Goal: Task Accomplishment & Management: Use online tool/utility

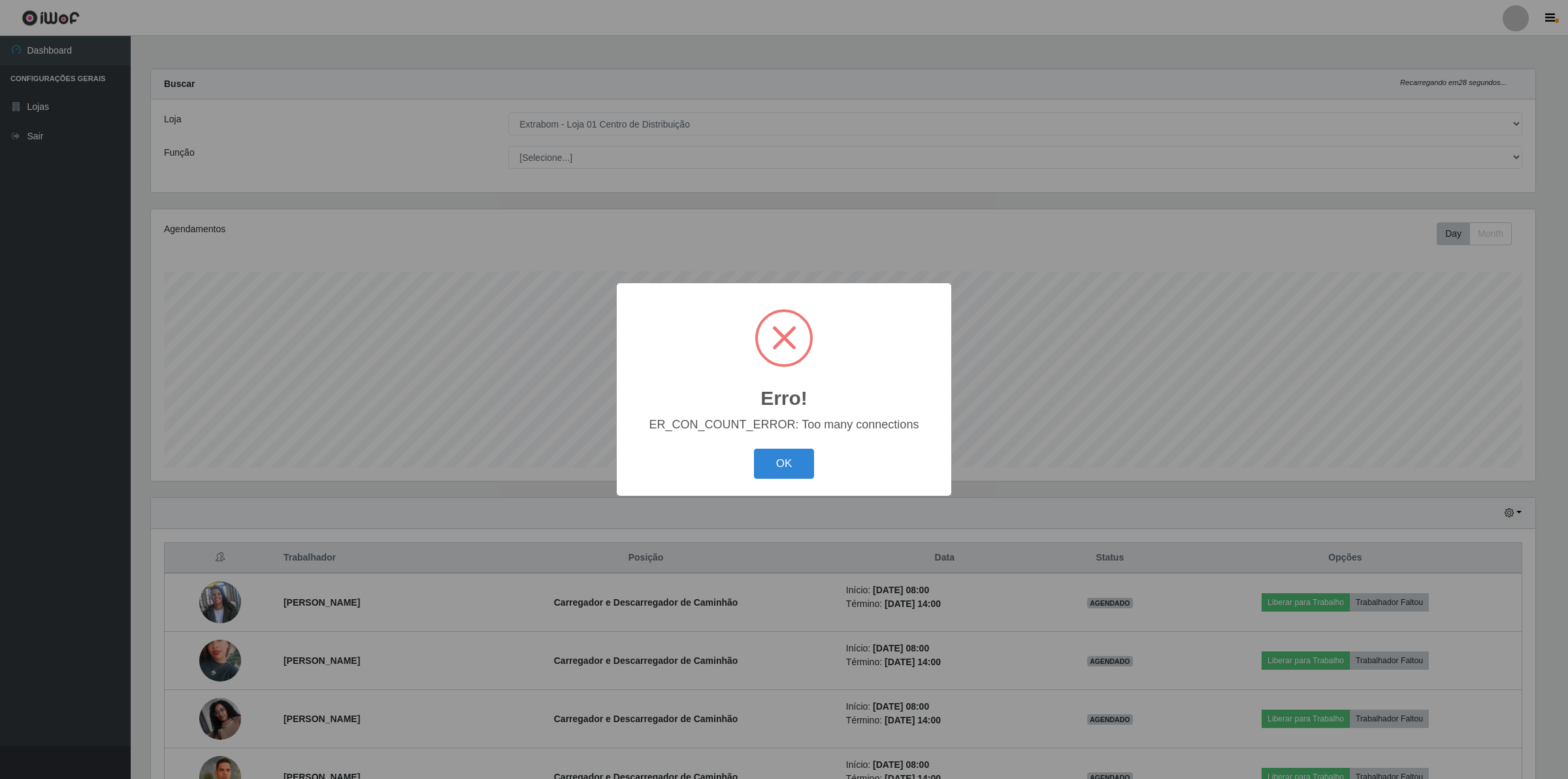
select select "435"
click at [775, 464] on button "OK" at bounding box center [784, 464] width 61 height 31
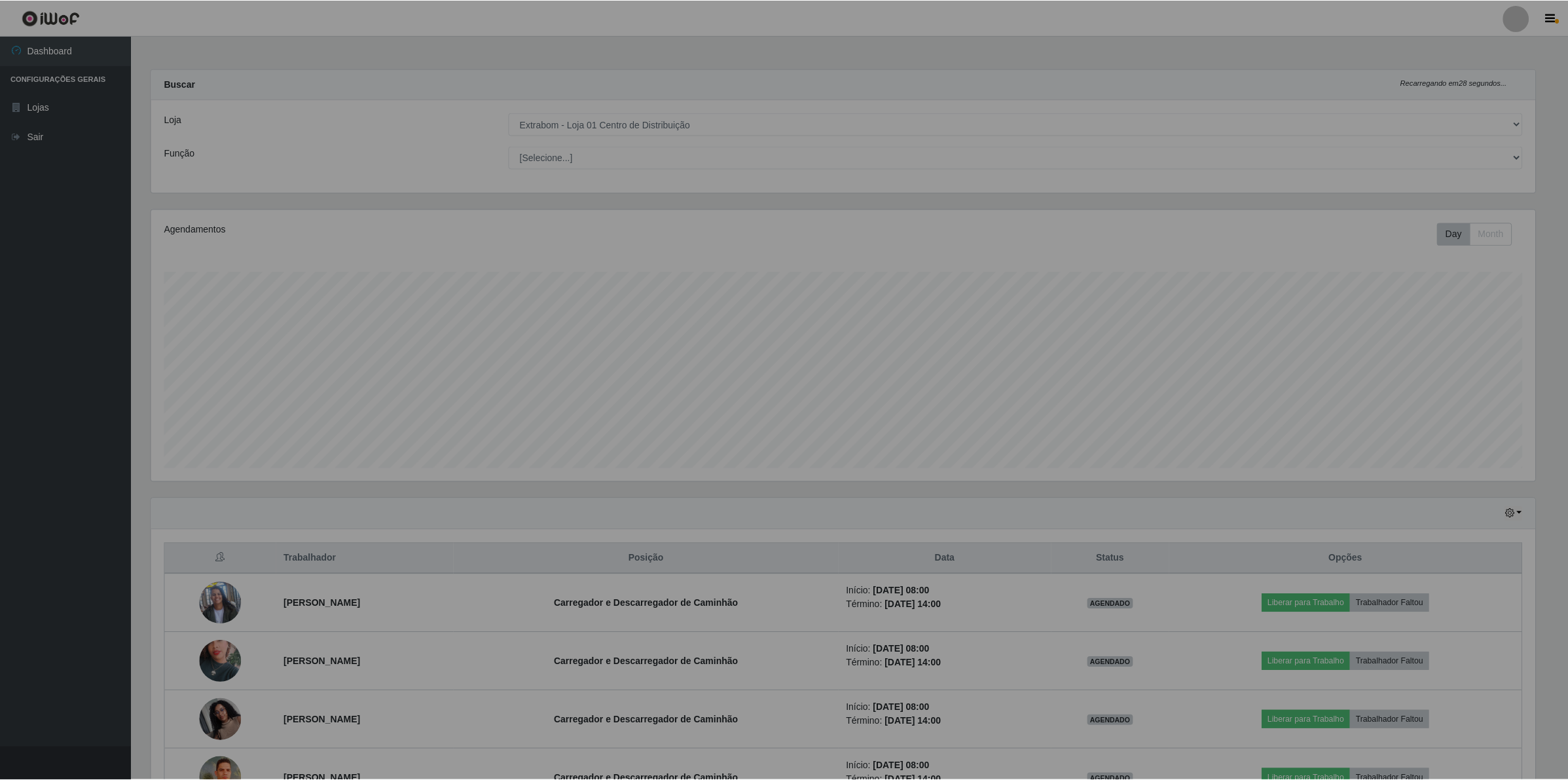
scroll to position [272, 1396]
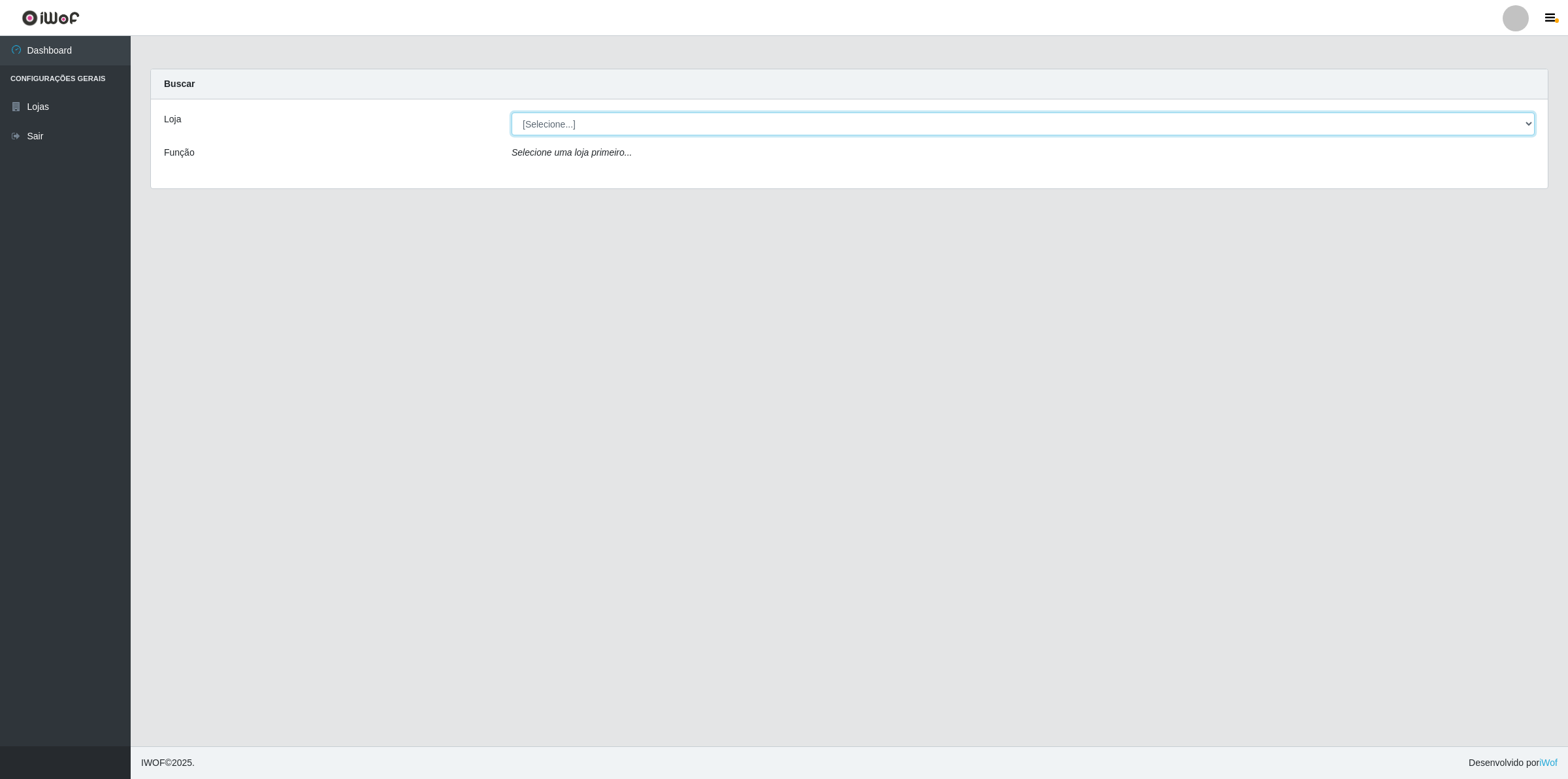
click at [654, 119] on select "[Selecione...] Extrabom - Loja 01 Centro de Distribuição" at bounding box center [1023, 124] width 1023 height 23
select select "435"
click at [512, 113] on select "[Selecione...] Extrabom - Loja 01 Centro de Distribuição" at bounding box center [1023, 124] width 1023 height 23
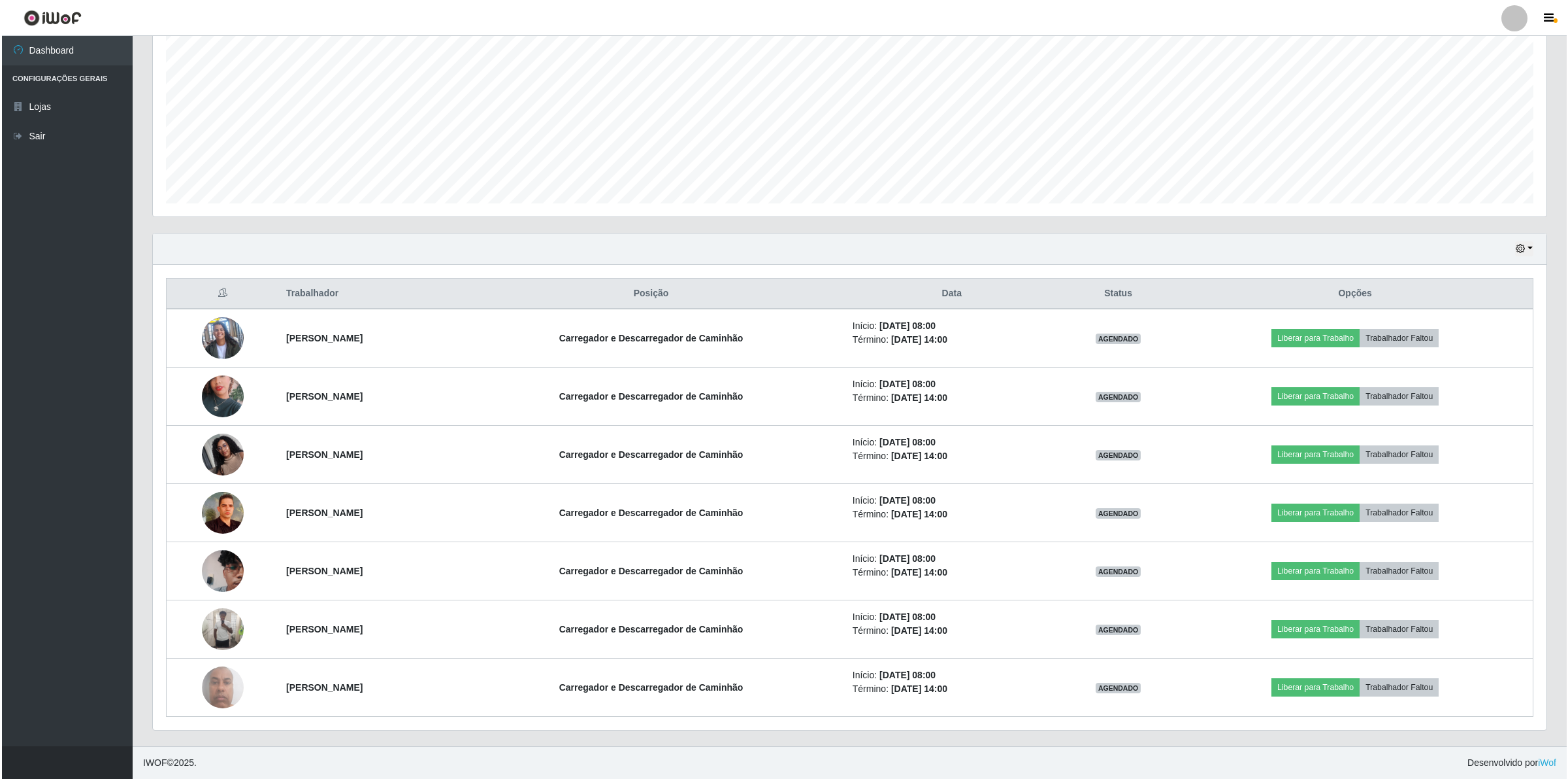
scroll to position [266, 0]
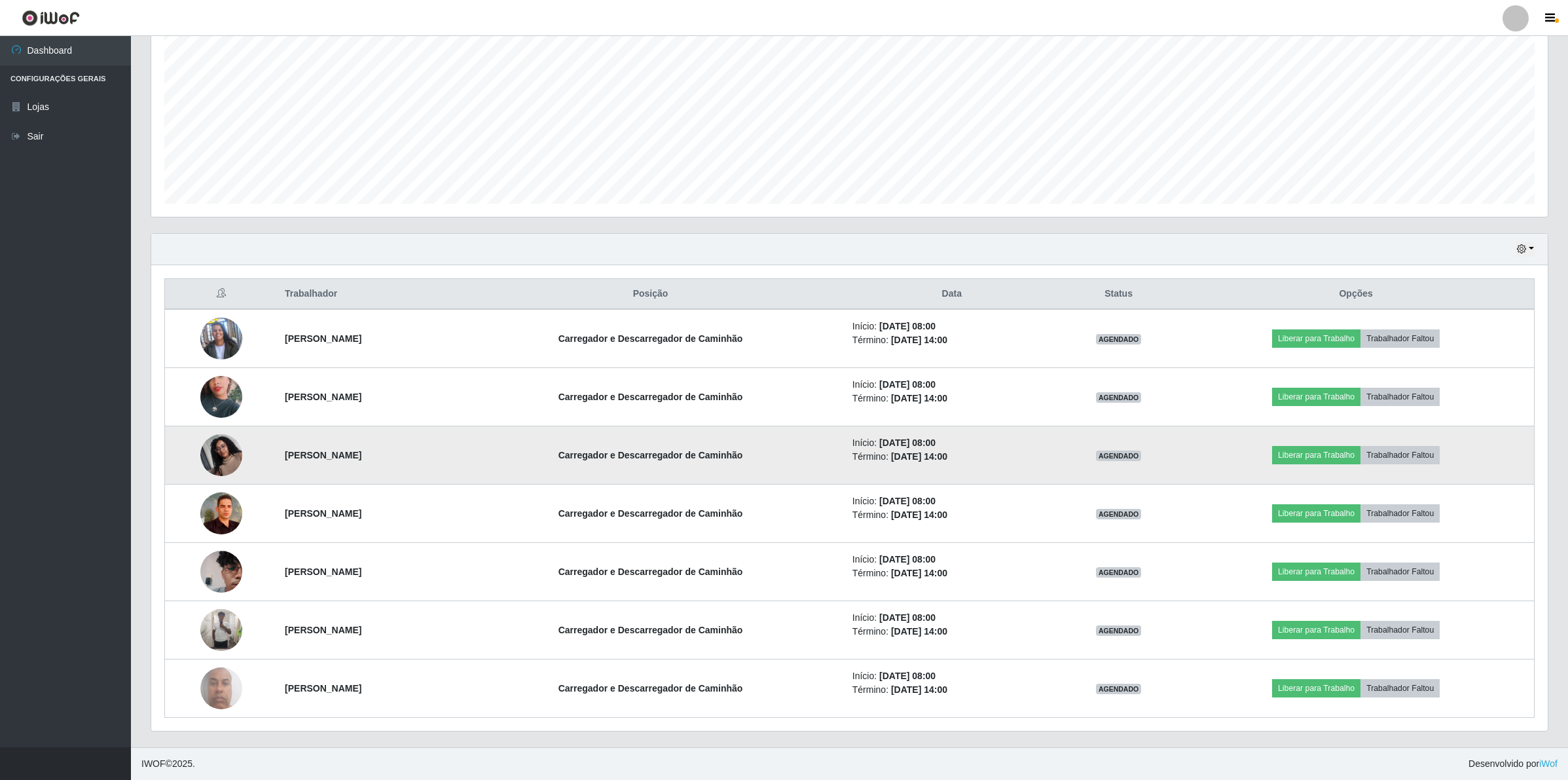
click at [210, 451] on img at bounding box center [220, 455] width 42 height 56
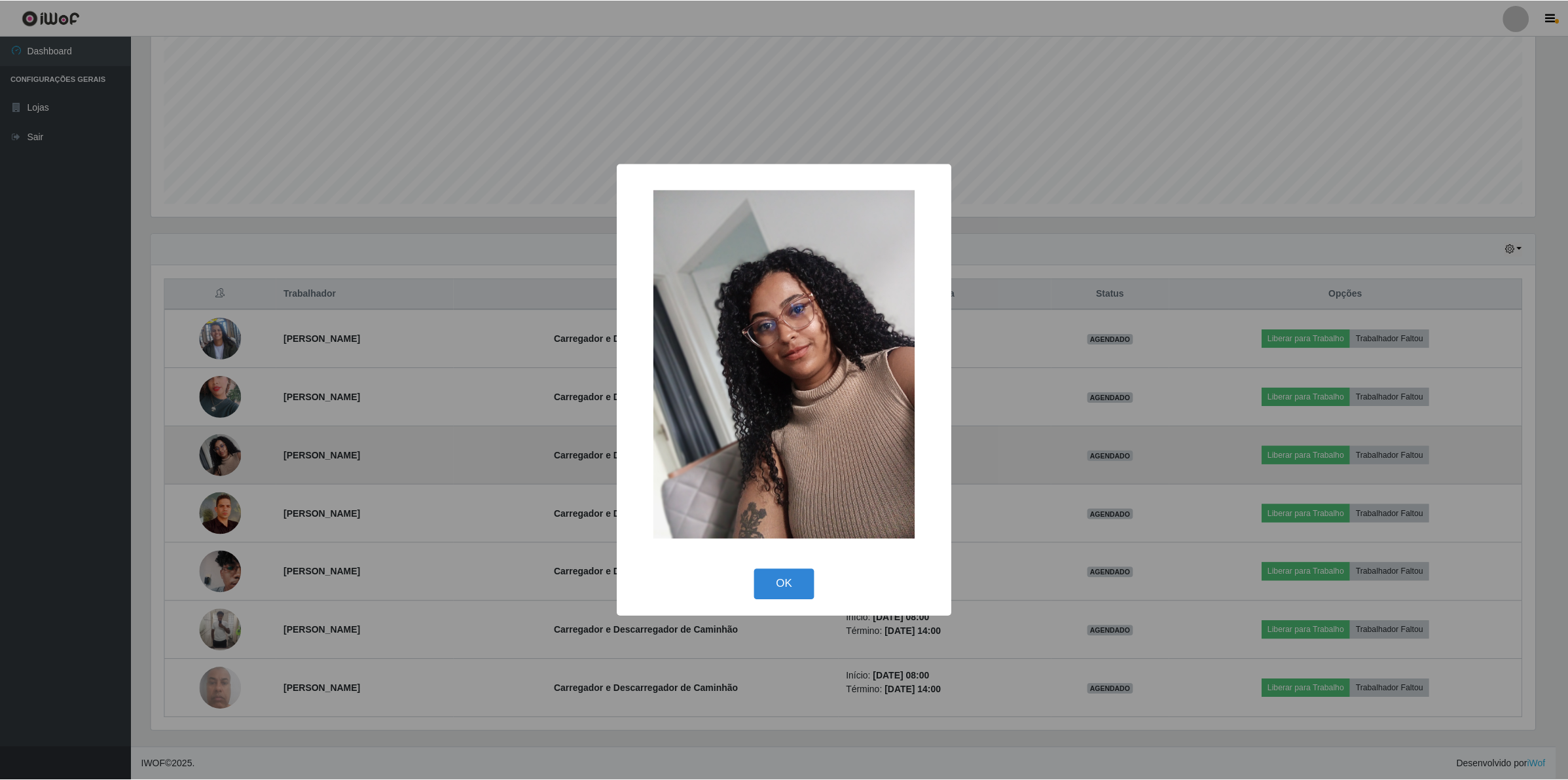
scroll to position [272, 1386]
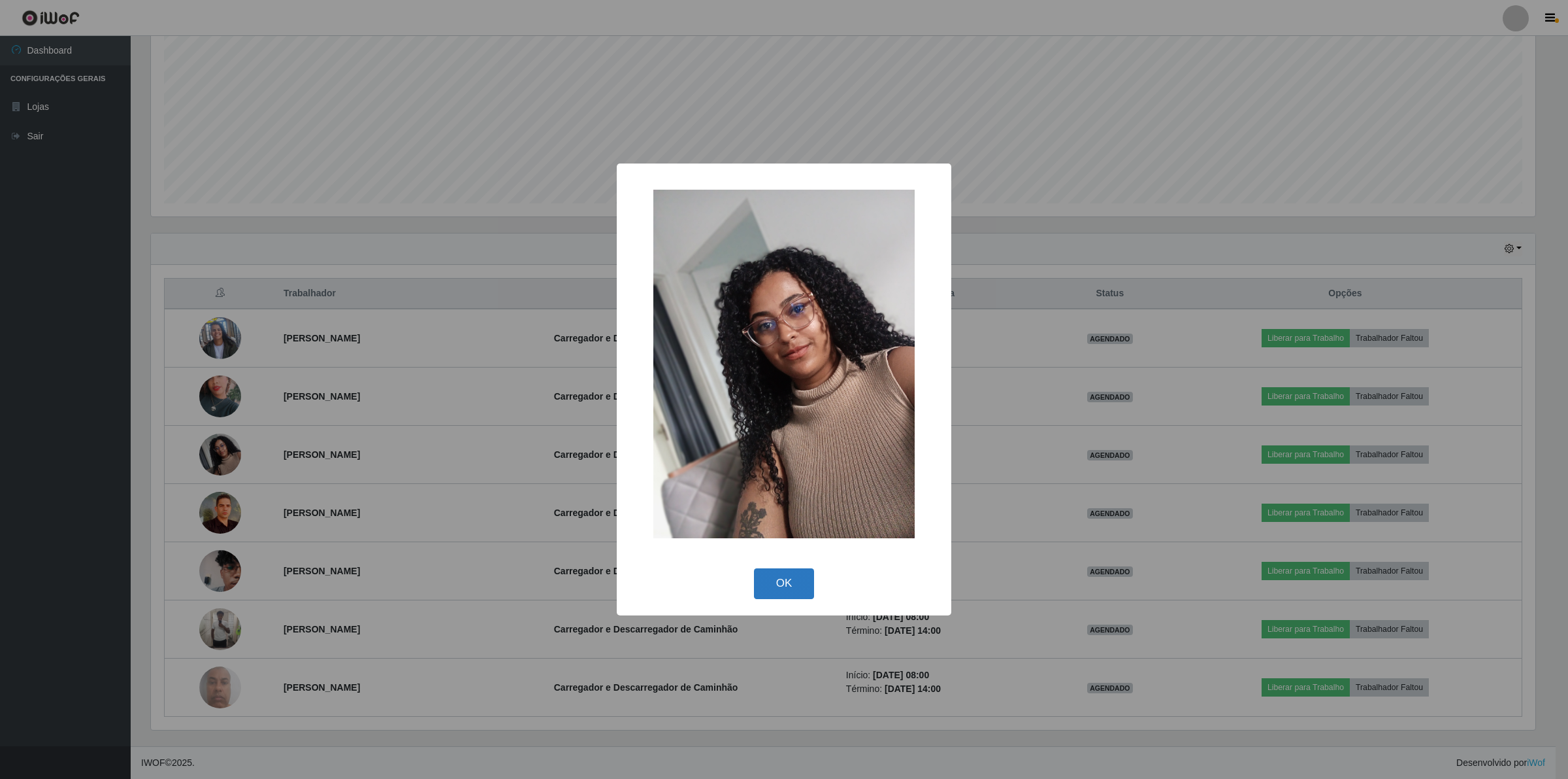
click at [762, 576] on button "OK" at bounding box center [784, 583] width 61 height 31
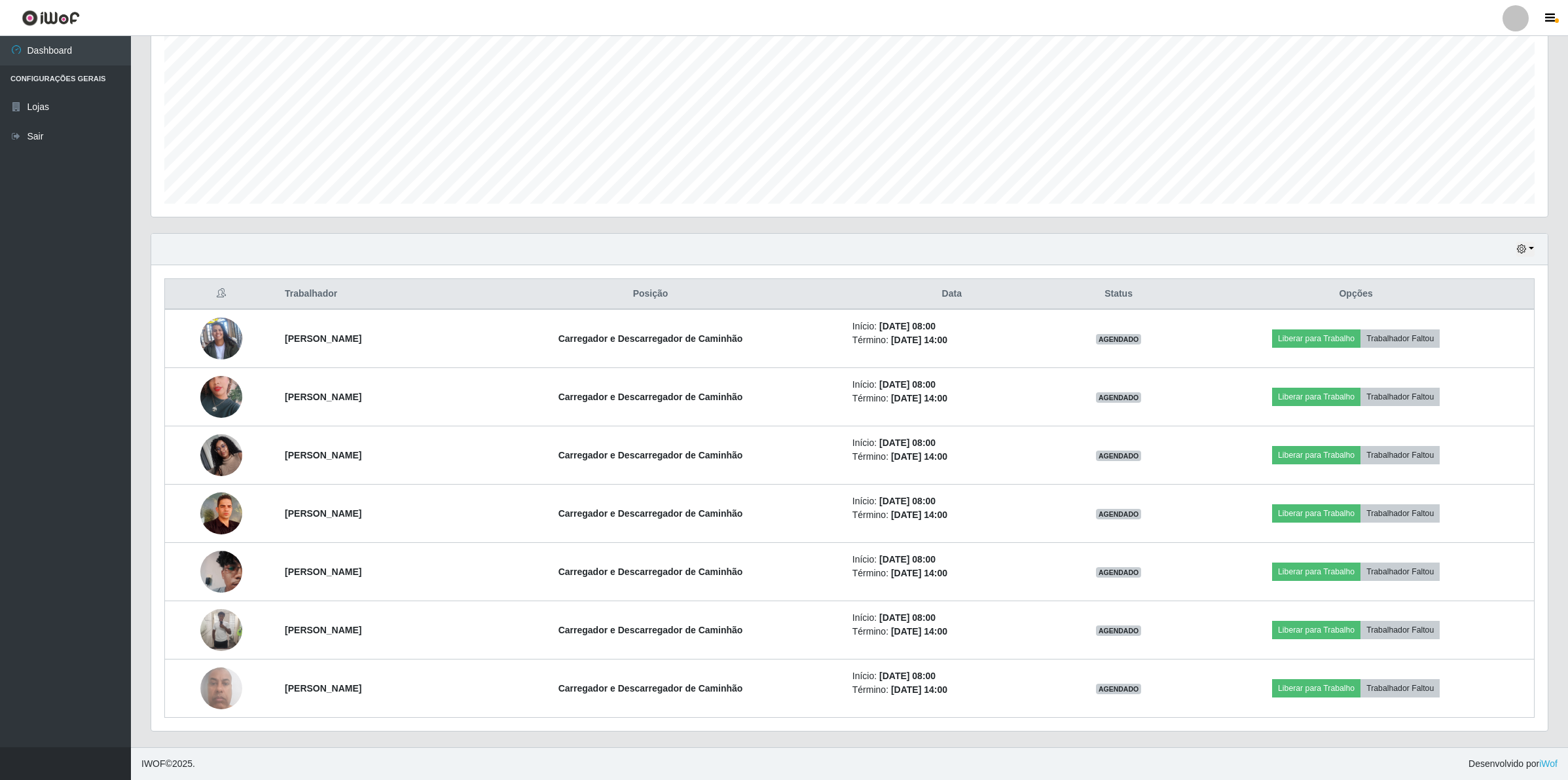
scroll to position [272, 1396]
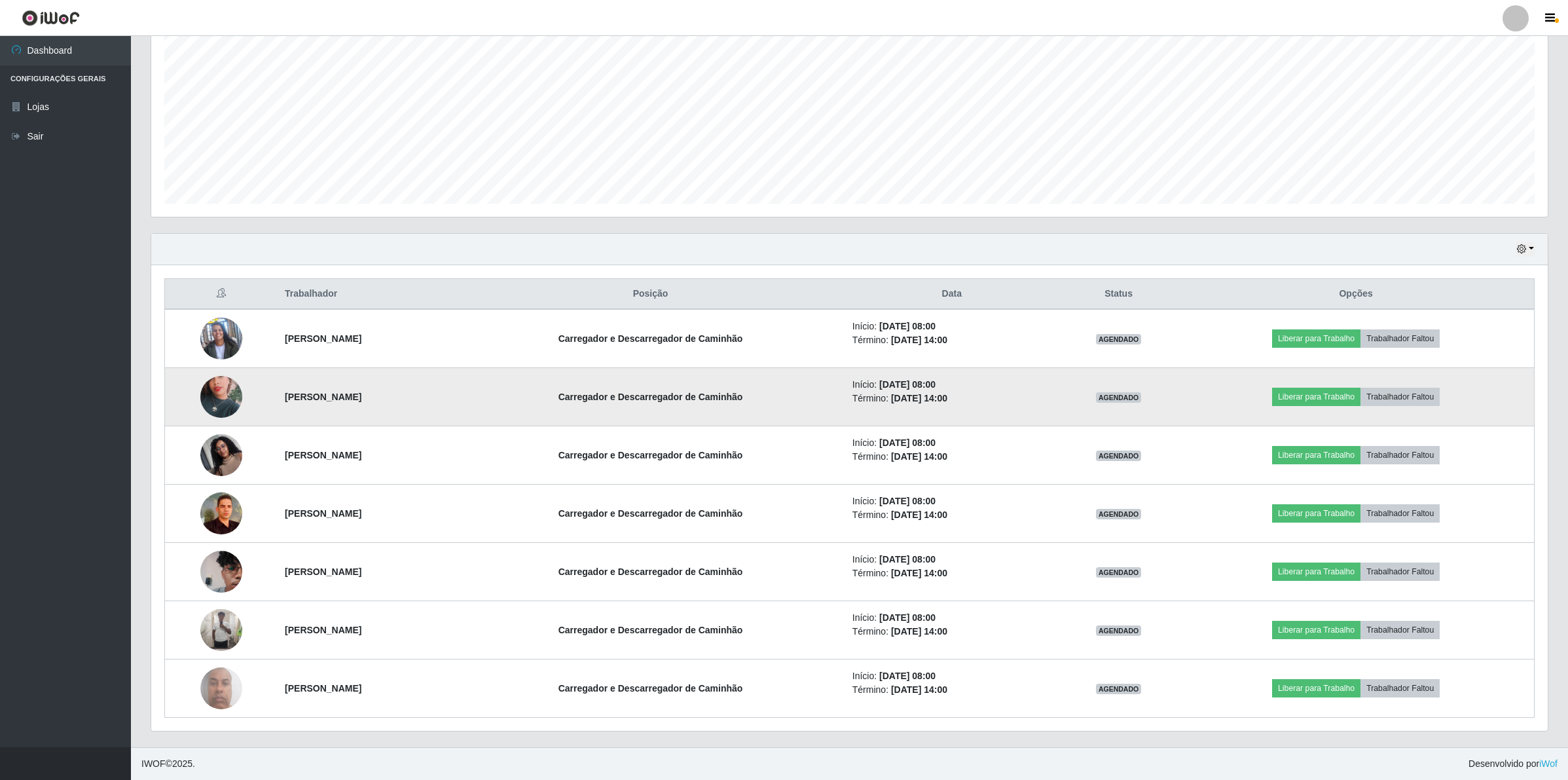
click at [219, 391] on img at bounding box center [220, 396] width 42 height 74
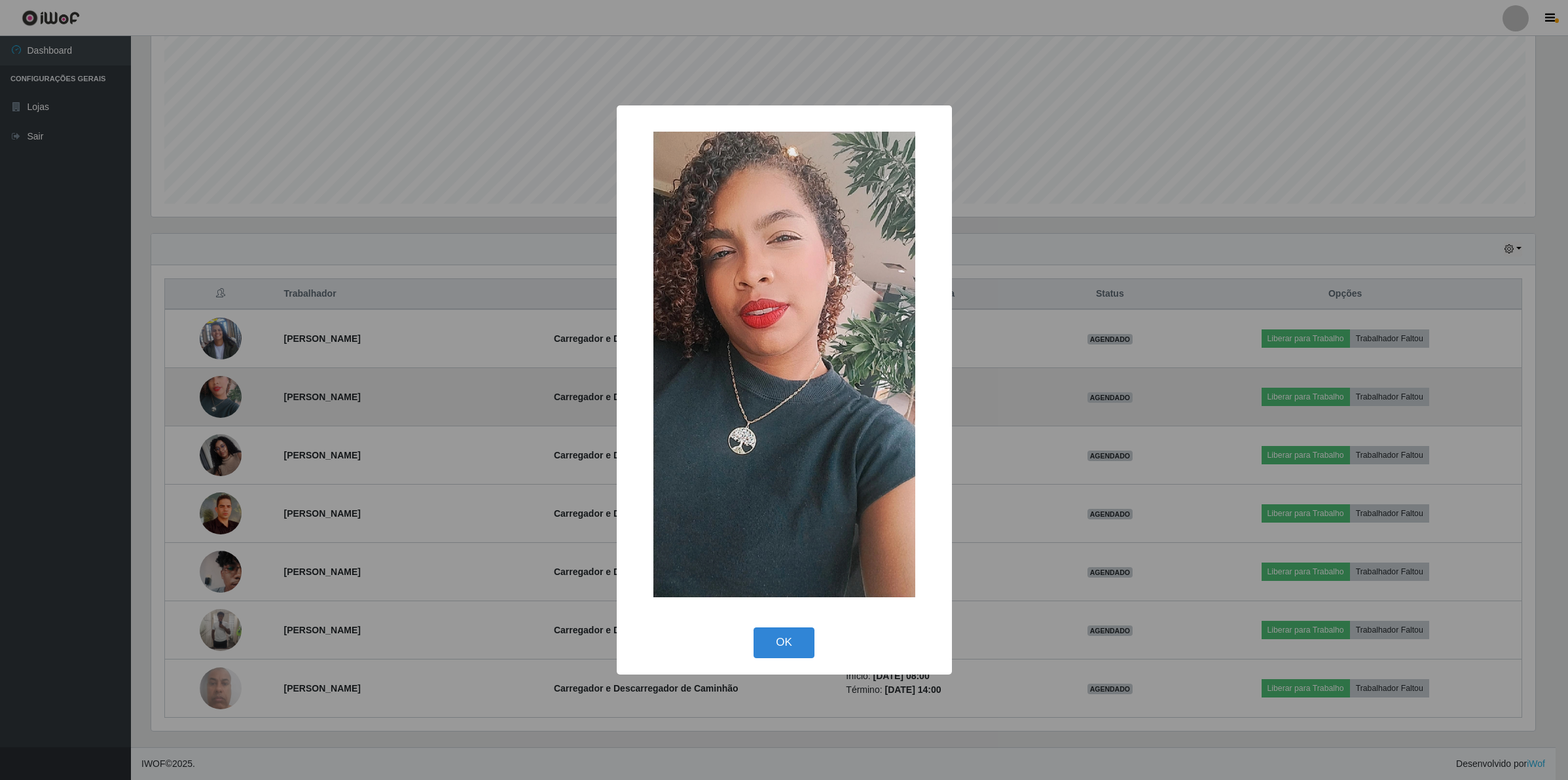
scroll to position [272, 1386]
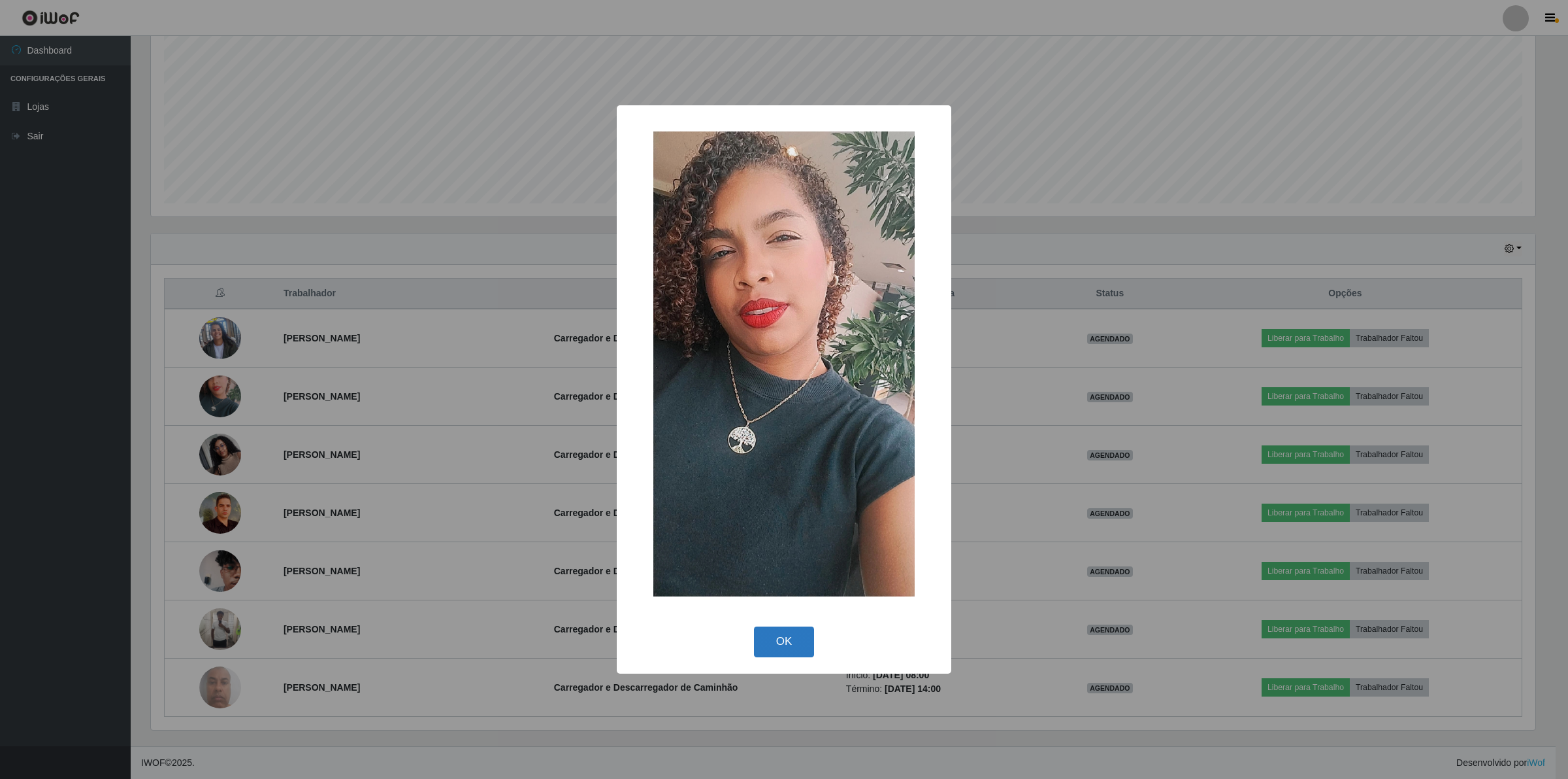
click at [778, 646] on button "OK" at bounding box center [784, 642] width 61 height 31
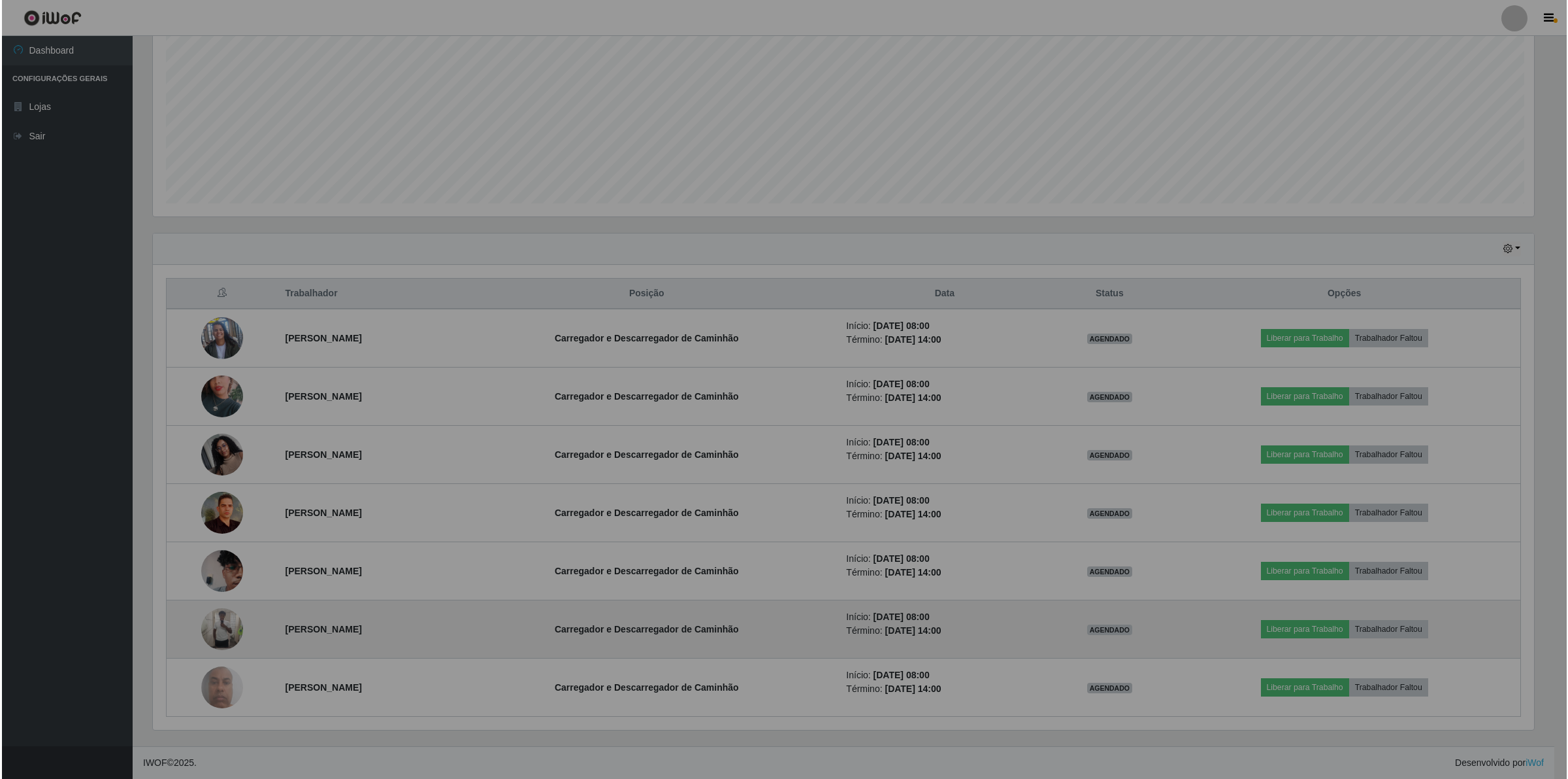
scroll to position [272, 1394]
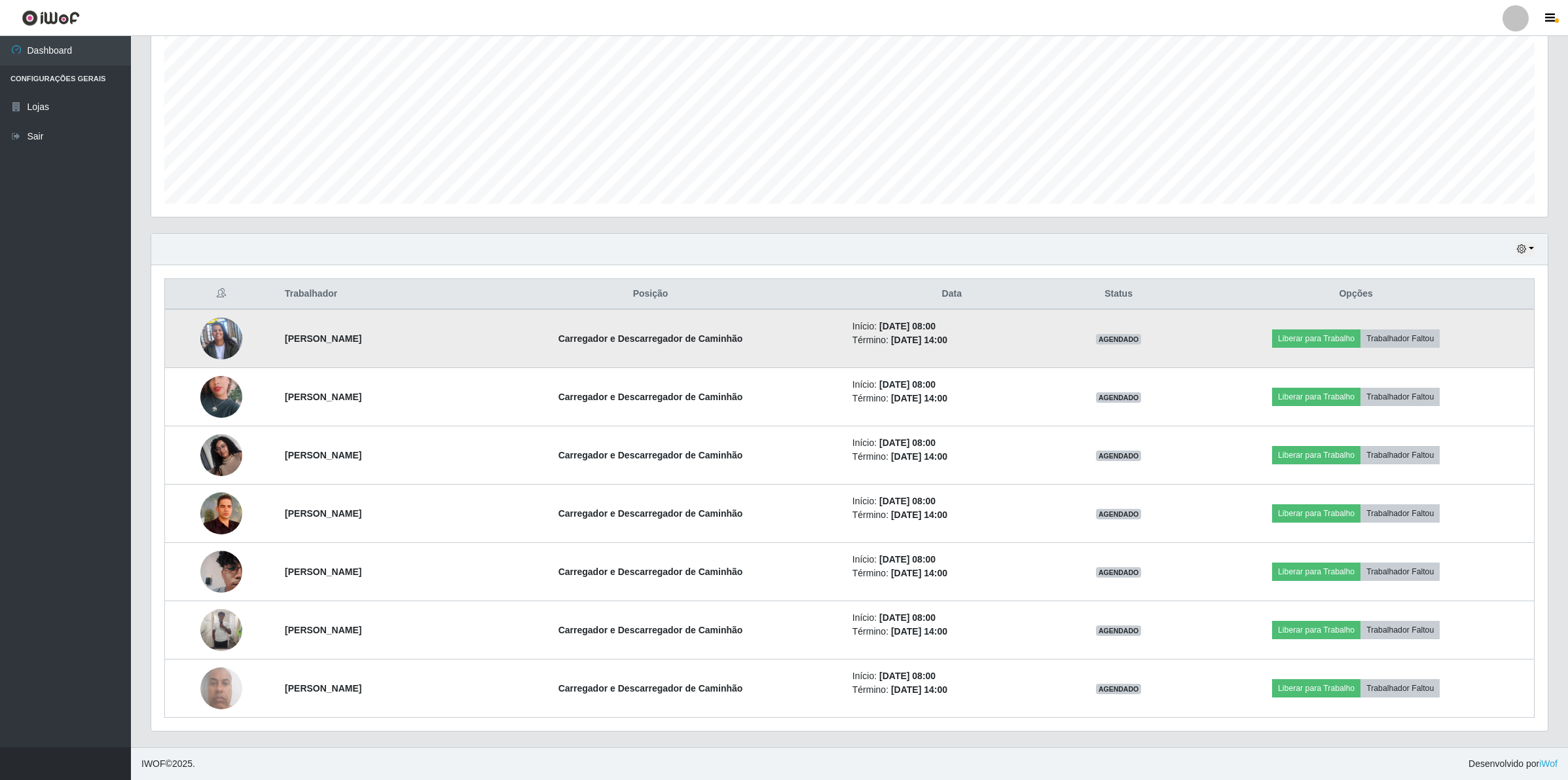
click at [207, 338] on img at bounding box center [220, 338] width 42 height 74
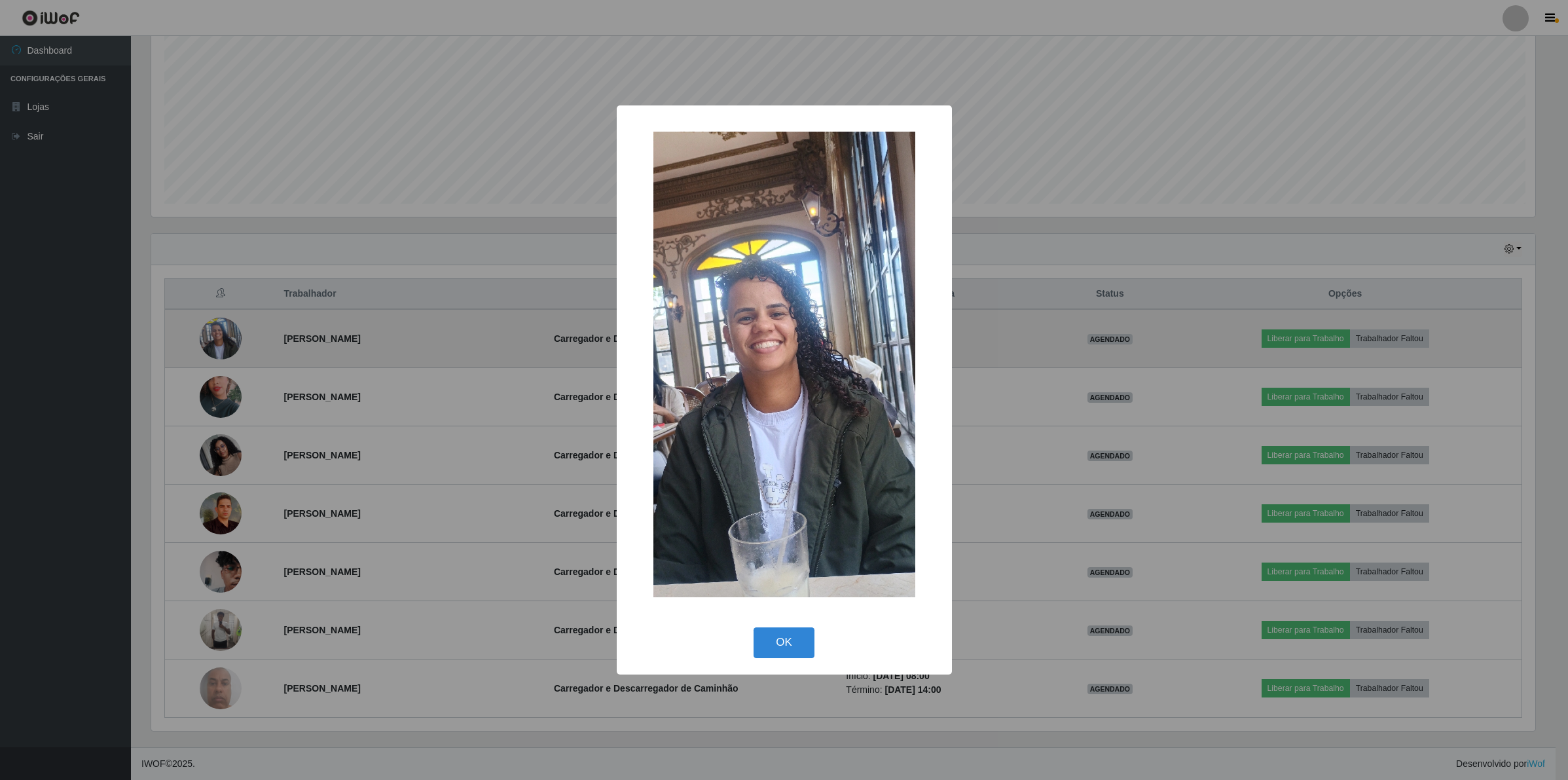
scroll to position [272, 1386]
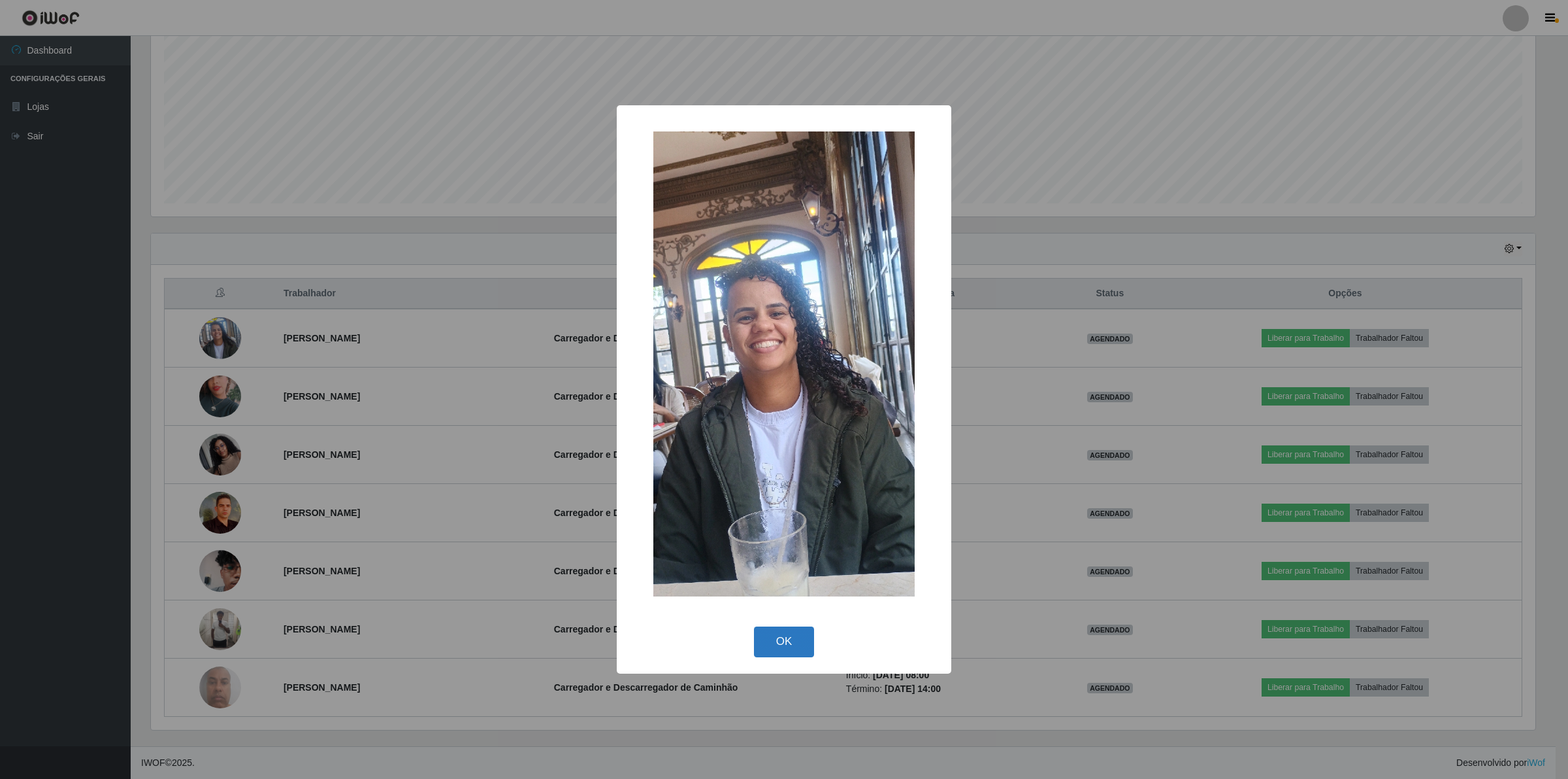
click at [786, 641] on button "OK" at bounding box center [784, 642] width 61 height 31
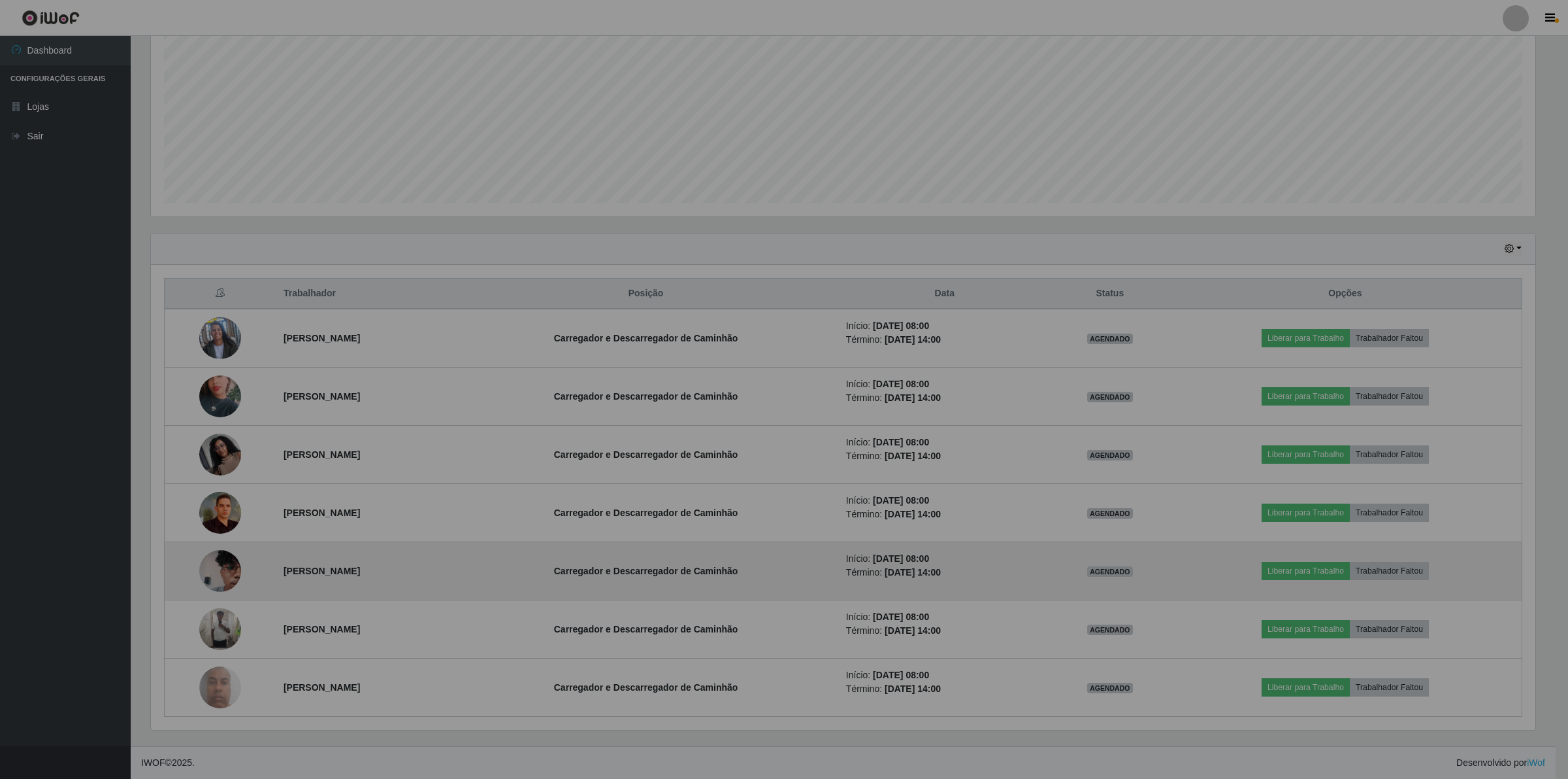
scroll to position [272, 1394]
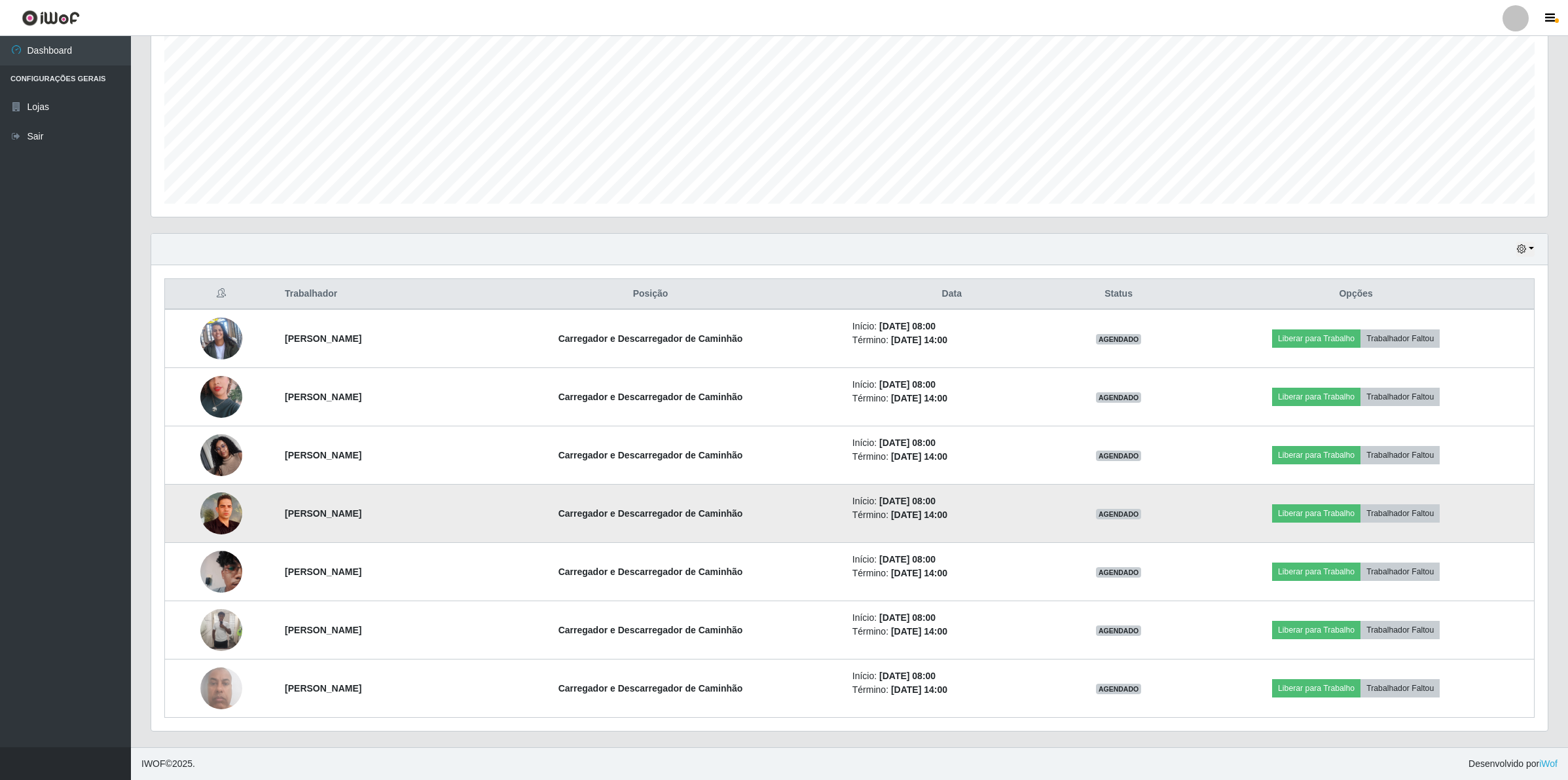
click at [210, 515] on img at bounding box center [220, 513] width 42 height 42
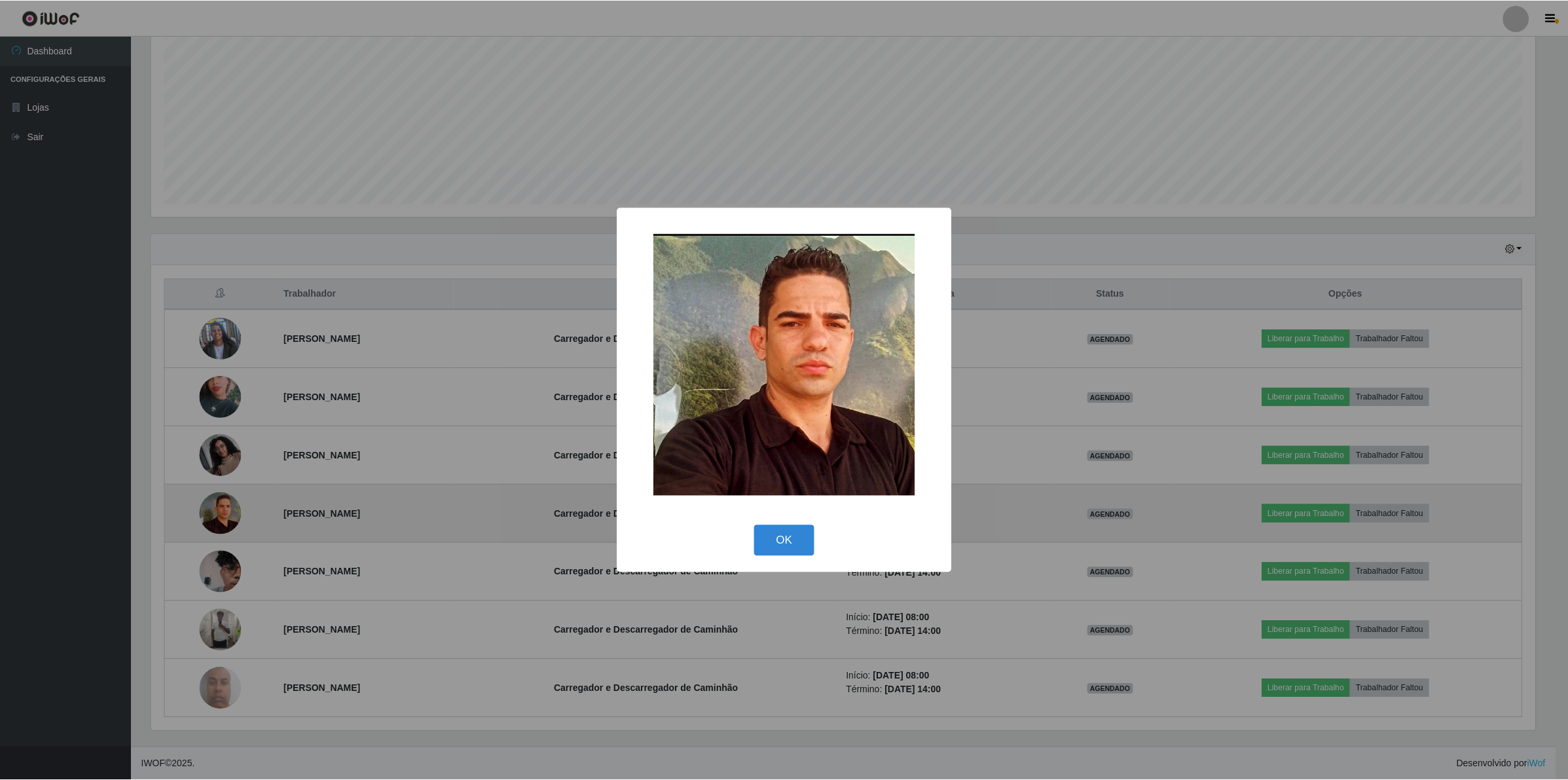
scroll to position [272, 1386]
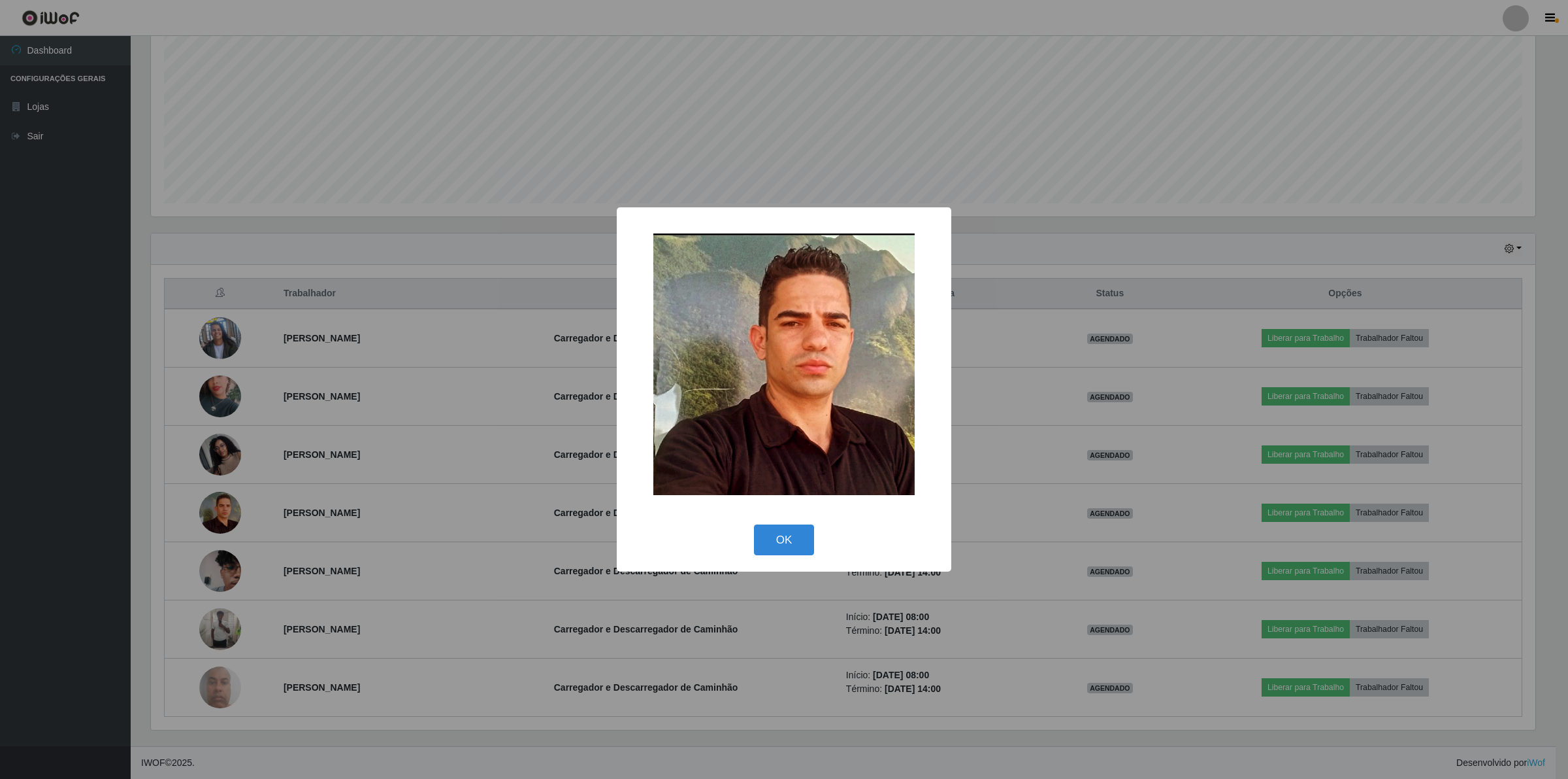
click at [786, 555] on div "OK Cancel" at bounding box center [784, 539] width 308 height 38
click at [786, 548] on button "OK" at bounding box center [784, 540] width 61 height 31
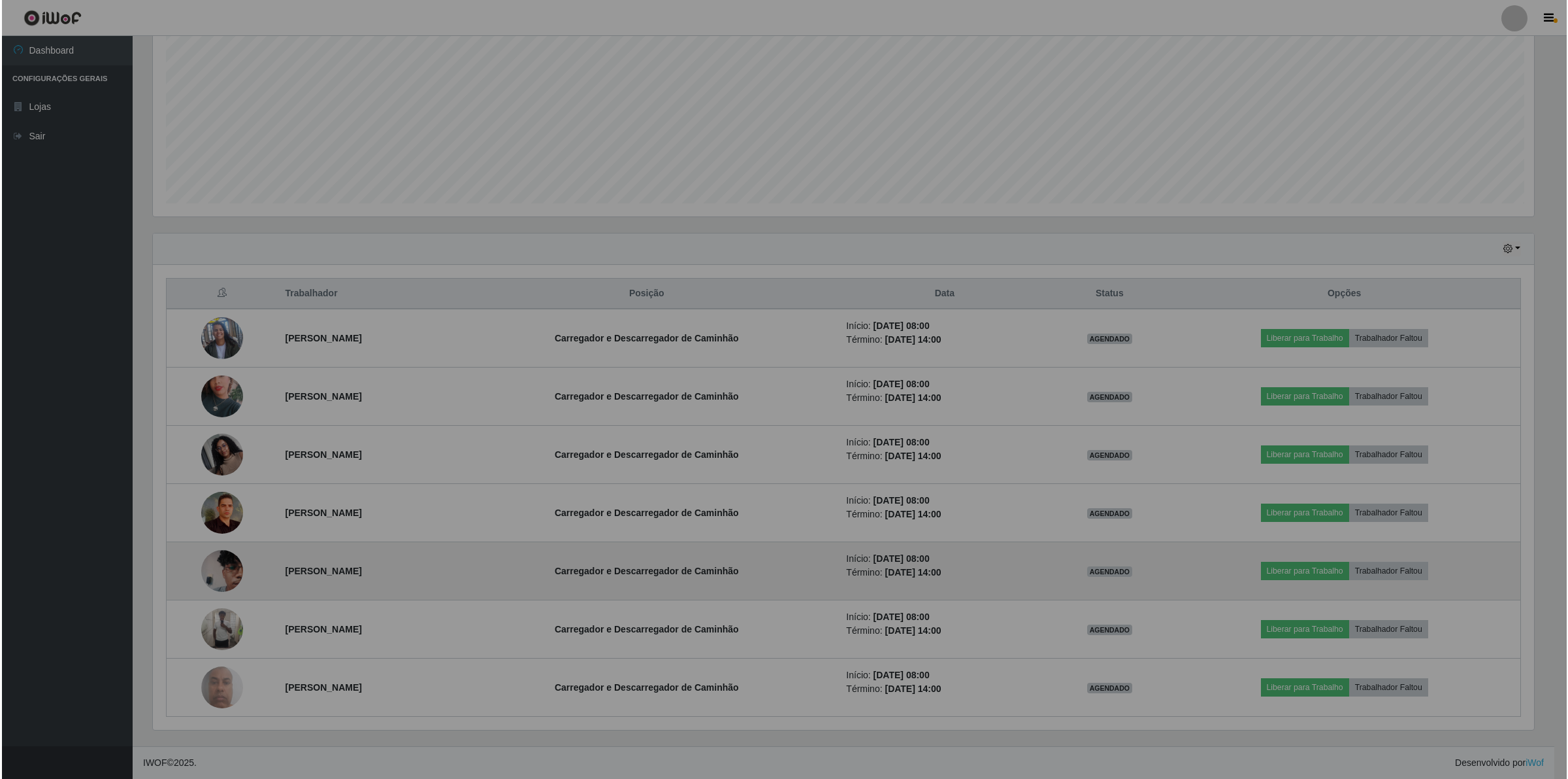
scroll to position [272, 1394]
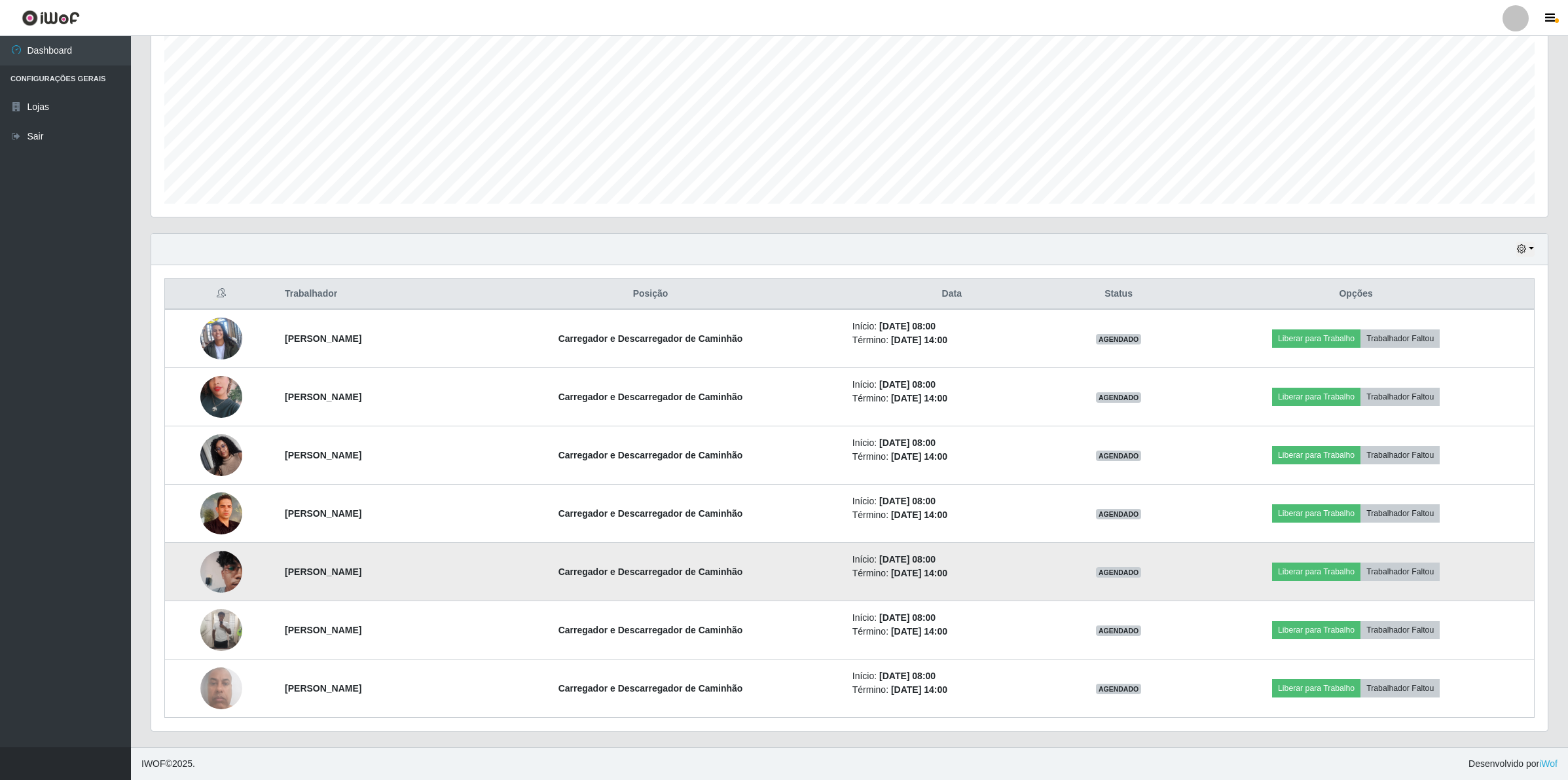
click at [227, 570] on img at bounding box center [220, 571] width 42 height 56
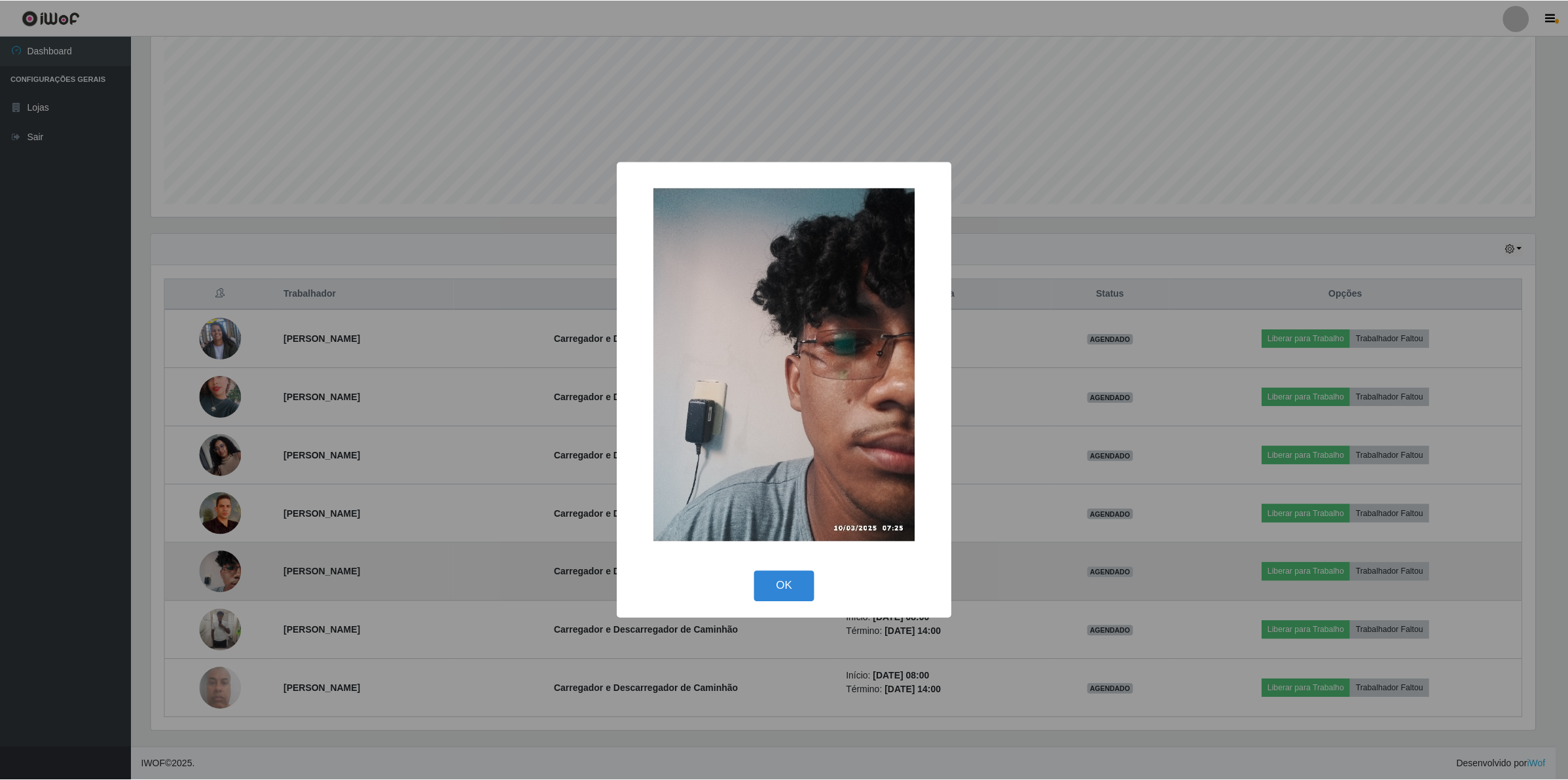
scroll to position [272, 1386]
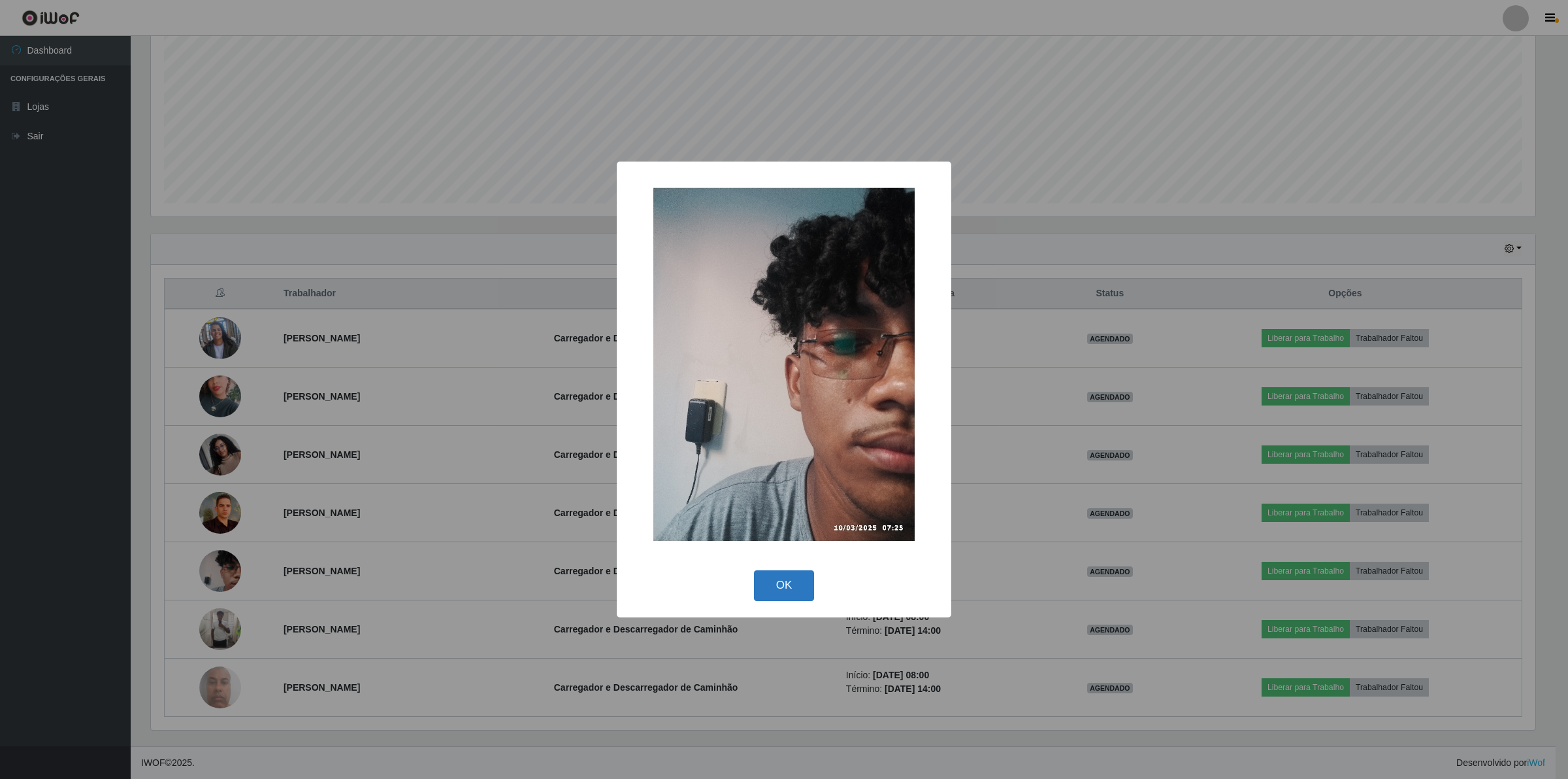
click at [770, 579] on button "OK" at bounding box center [784, 585] width 61 height 31
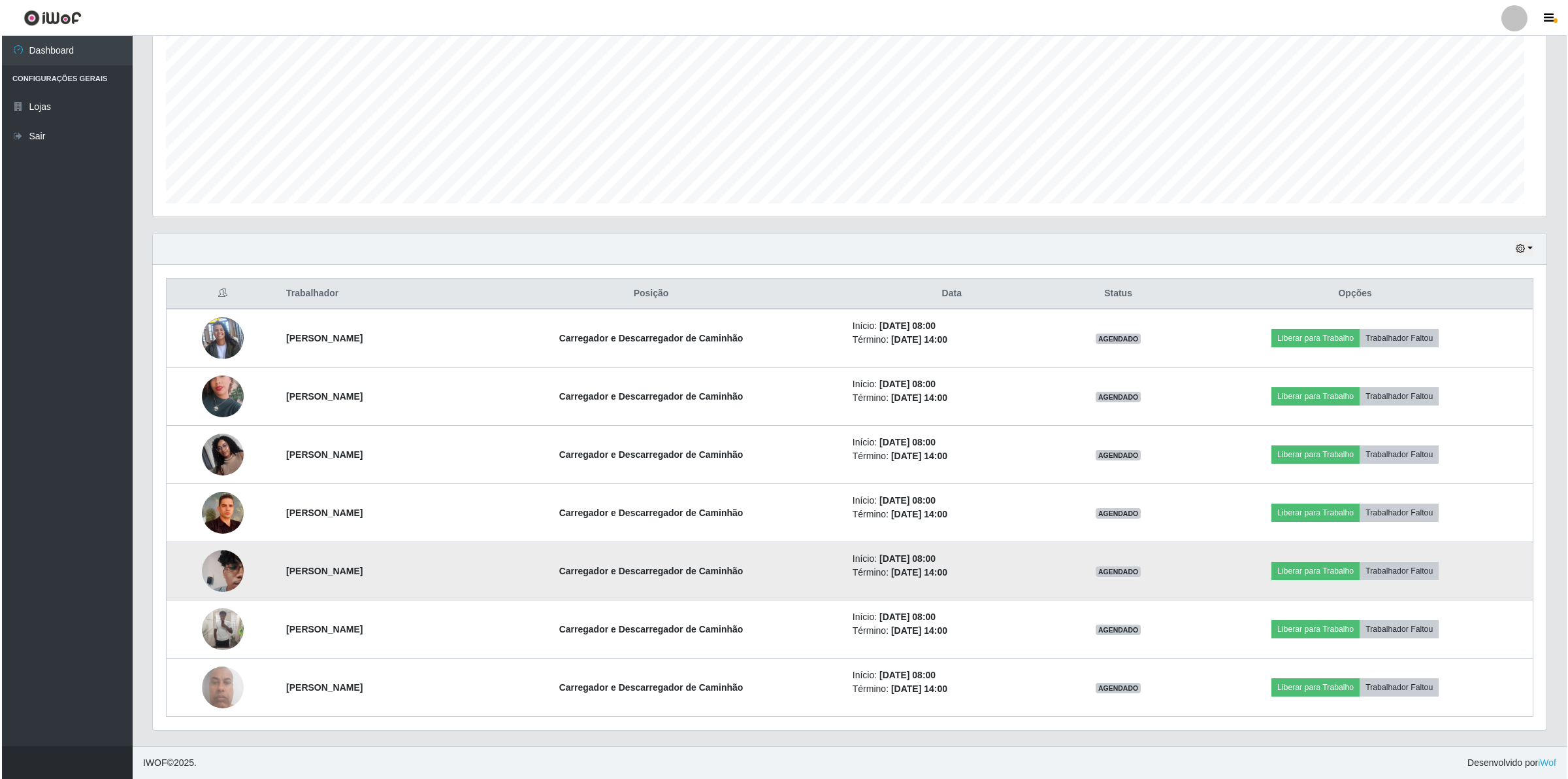
scroll to position [272, 1394]
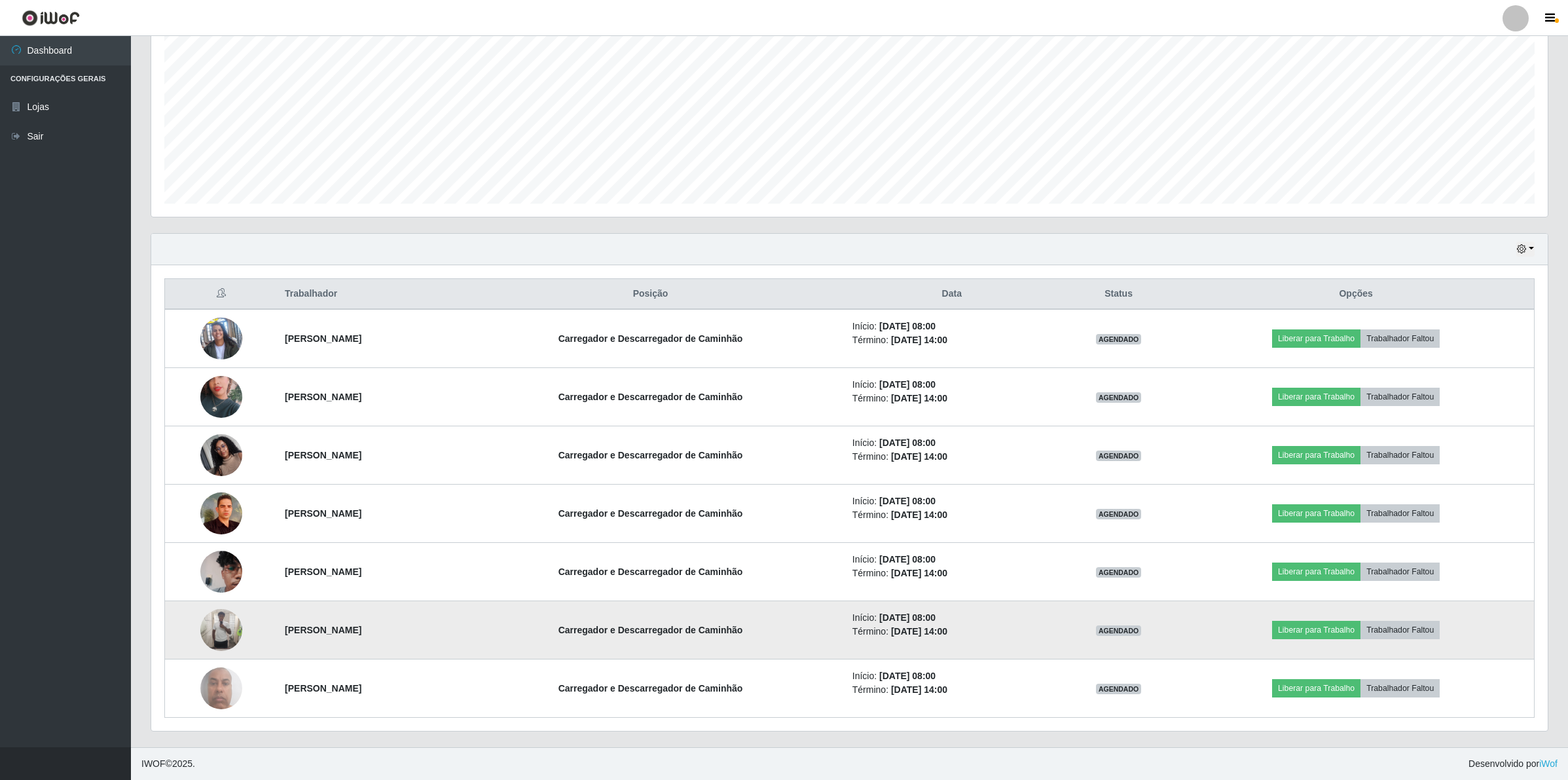
click at [211, 623] on img at bounding box center [220, 629] width 42 height 42
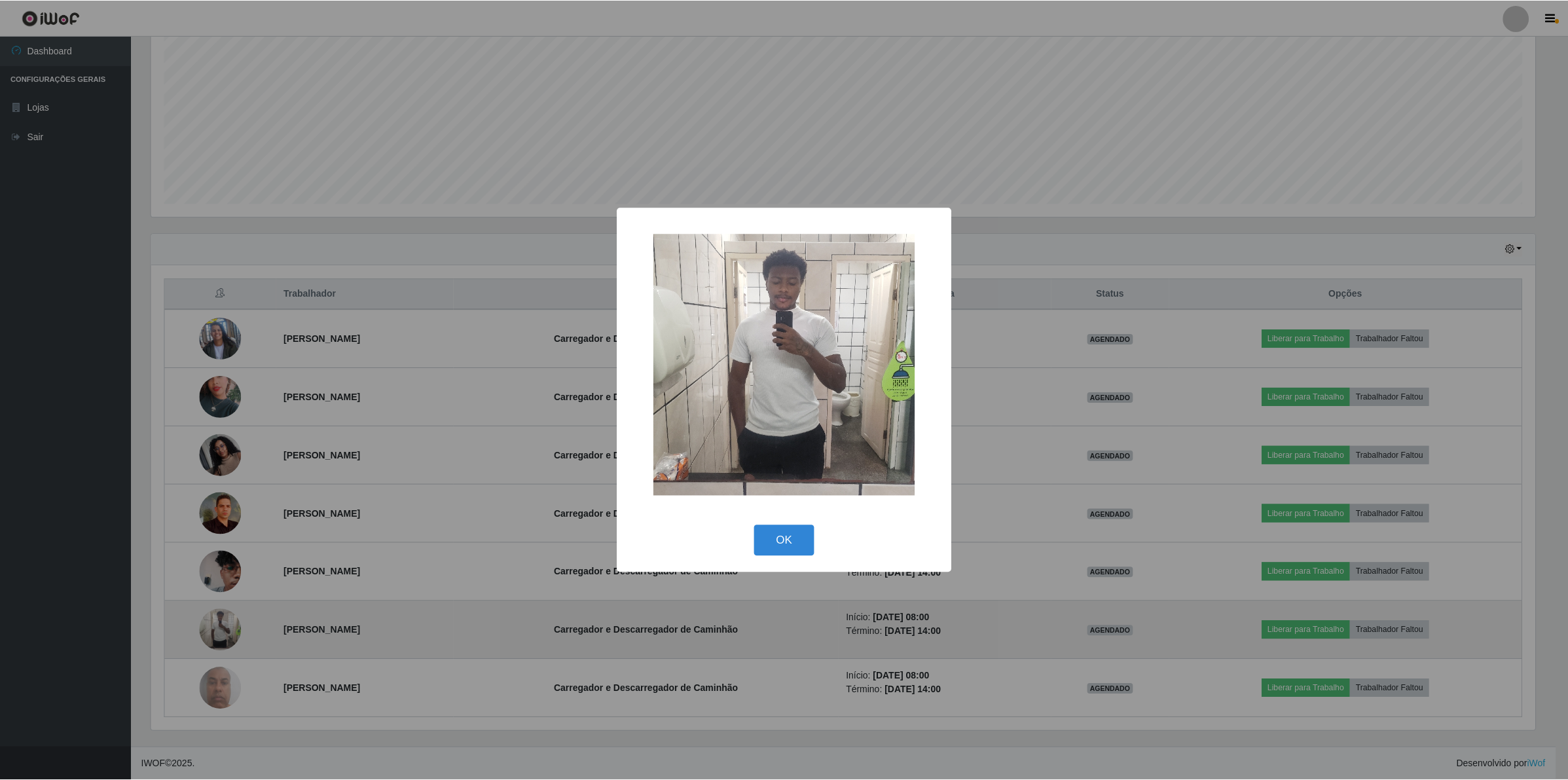
scroll to position [272, 1386]
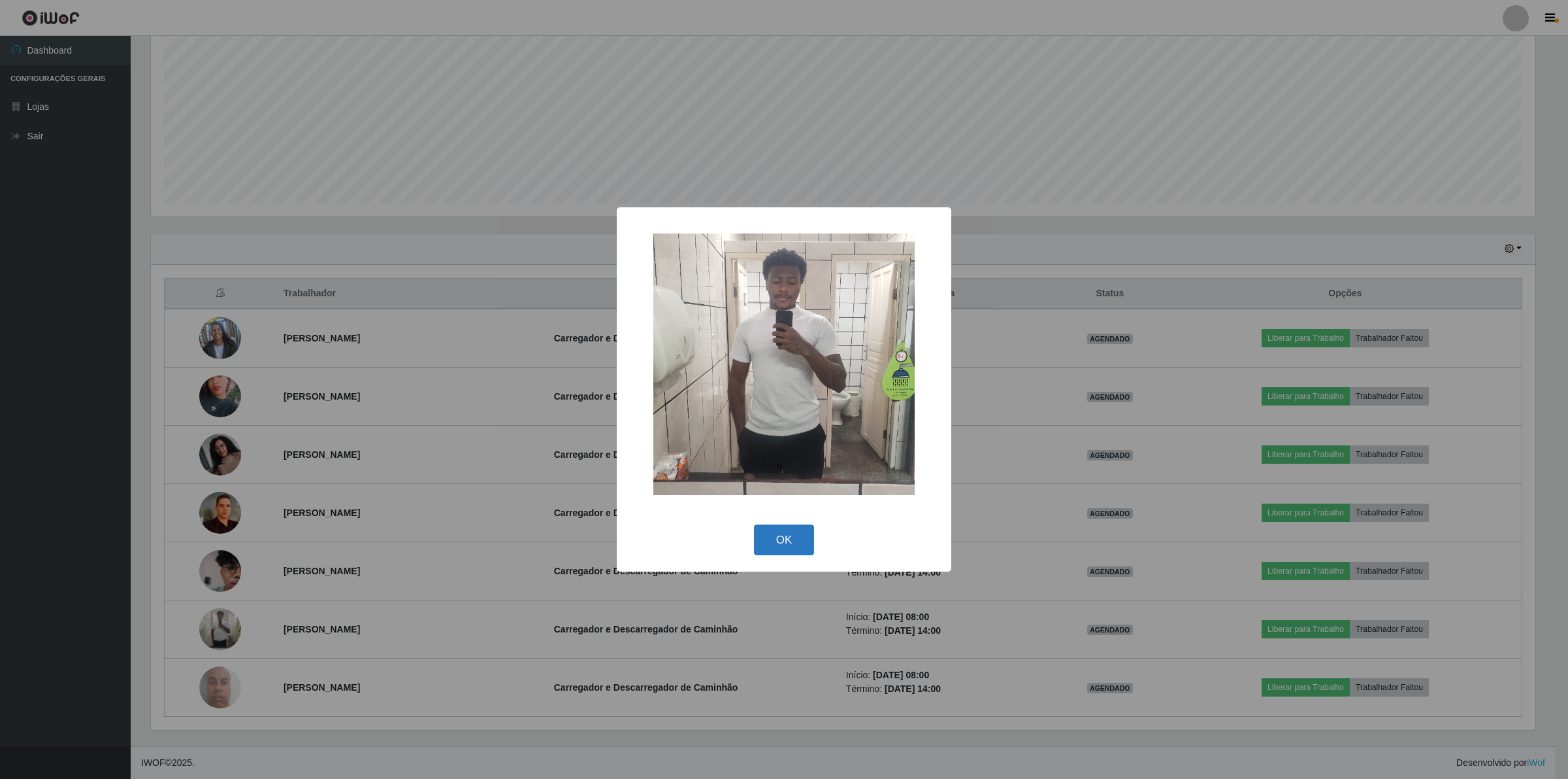
click at [788, 541] on button "OK" at bounding box center [784, 540] width 61 height 31
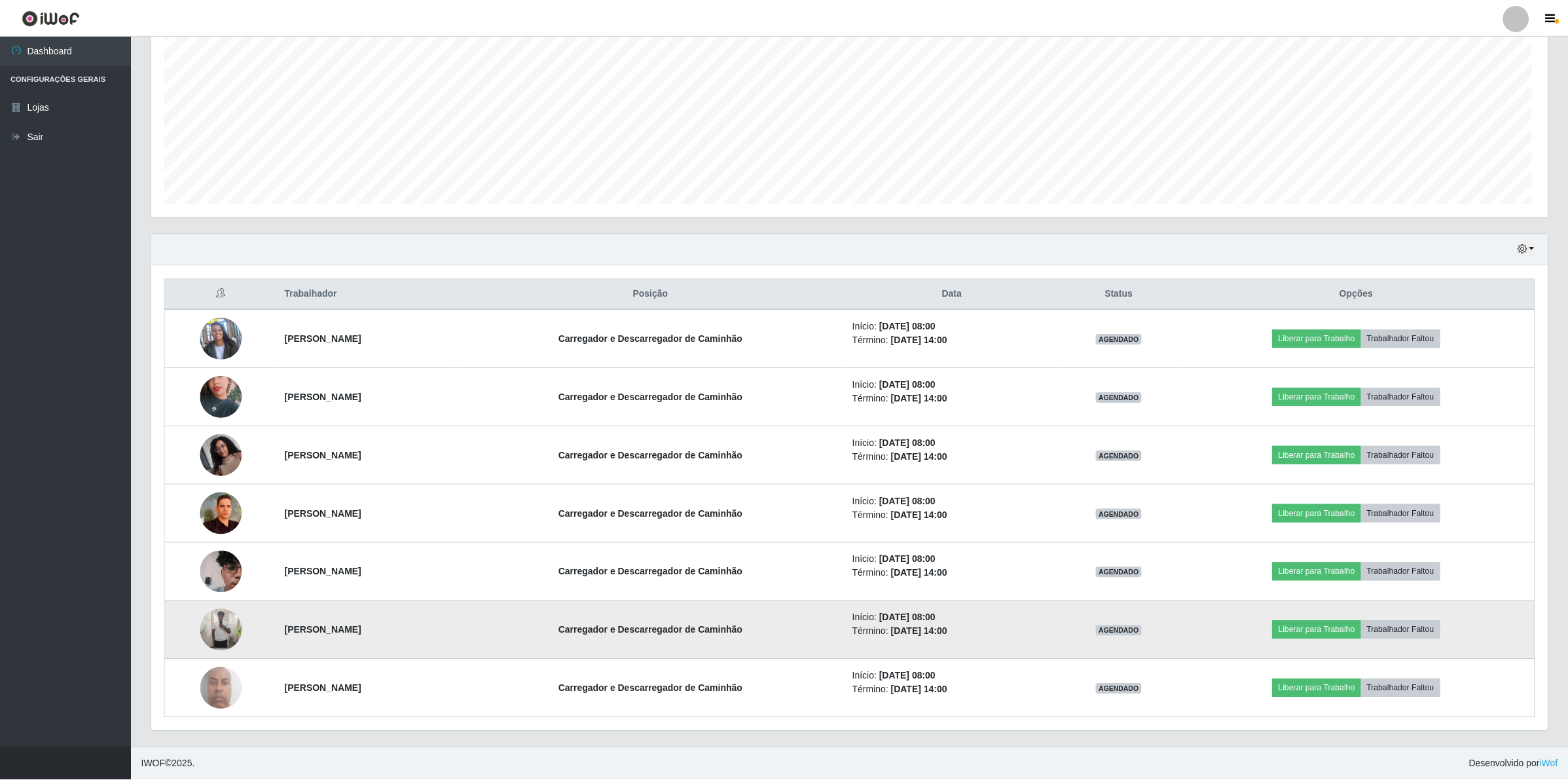
scroll to position [272, 1396]
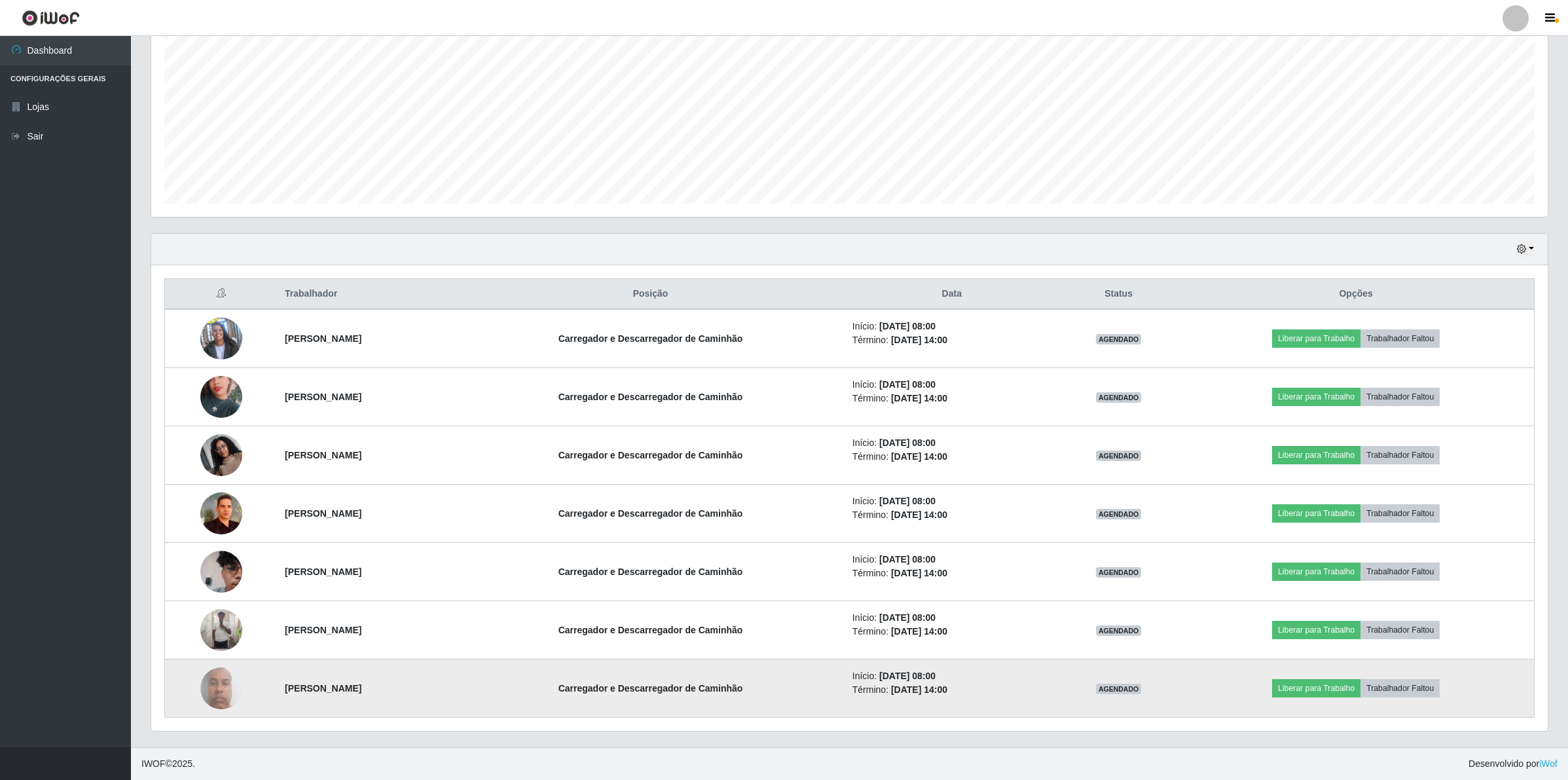
click at [219, 695] on img at bounding box center [220, 687] width 42 height 56
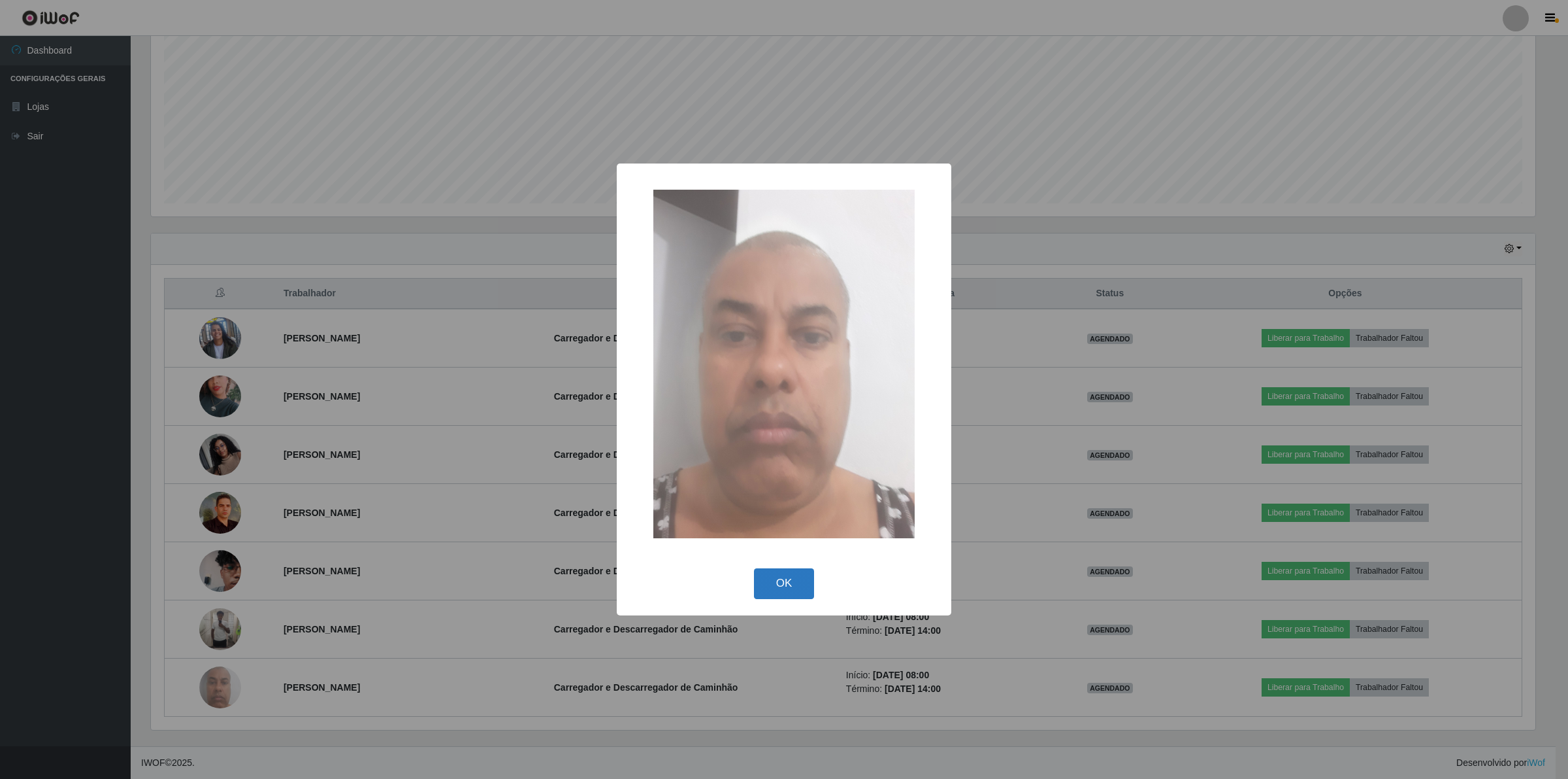
click at [802, 586] on button "OK" at bounding box center [784, 583] width 61 height 31
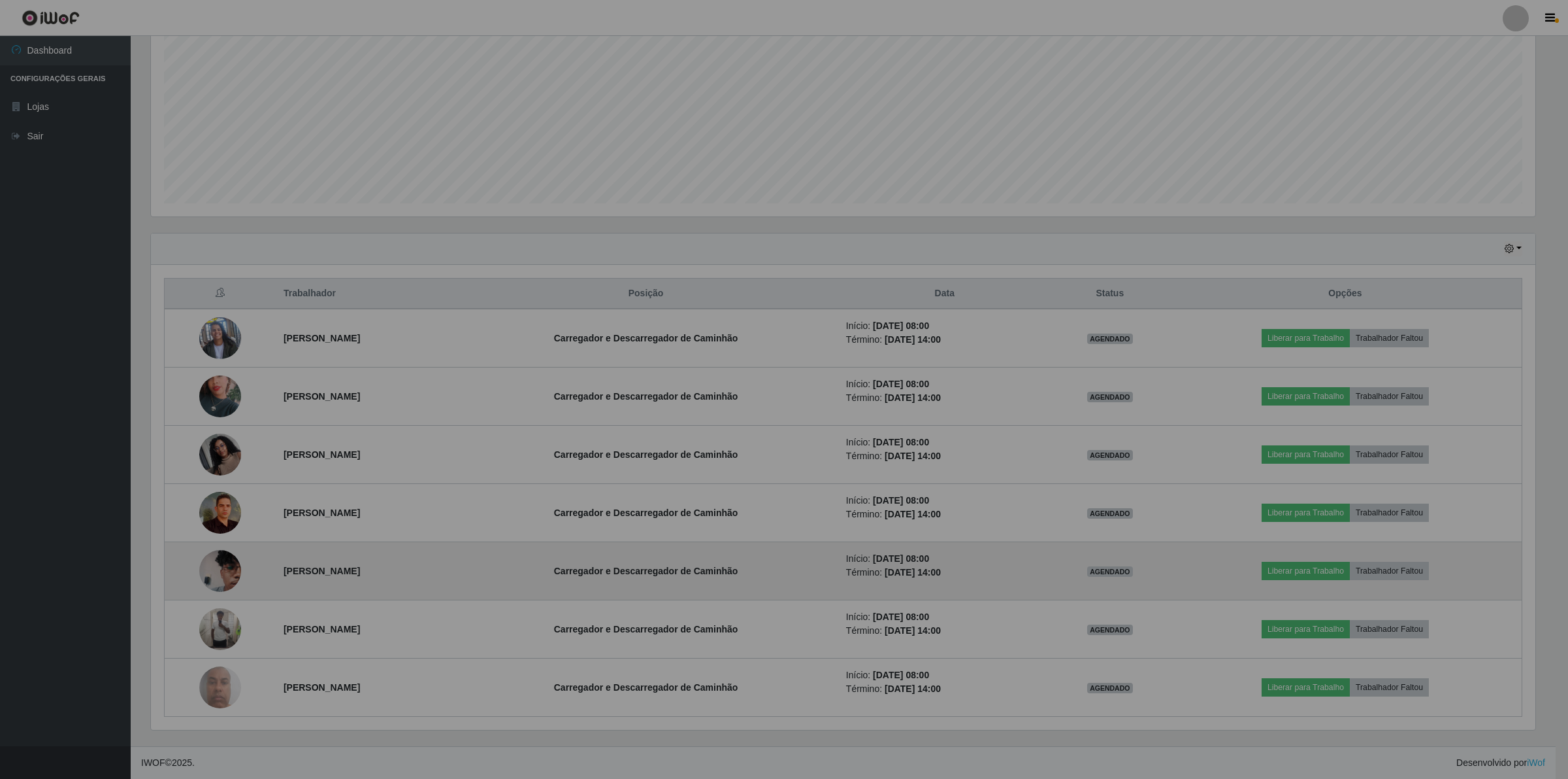
scroll to position [272, 1394]
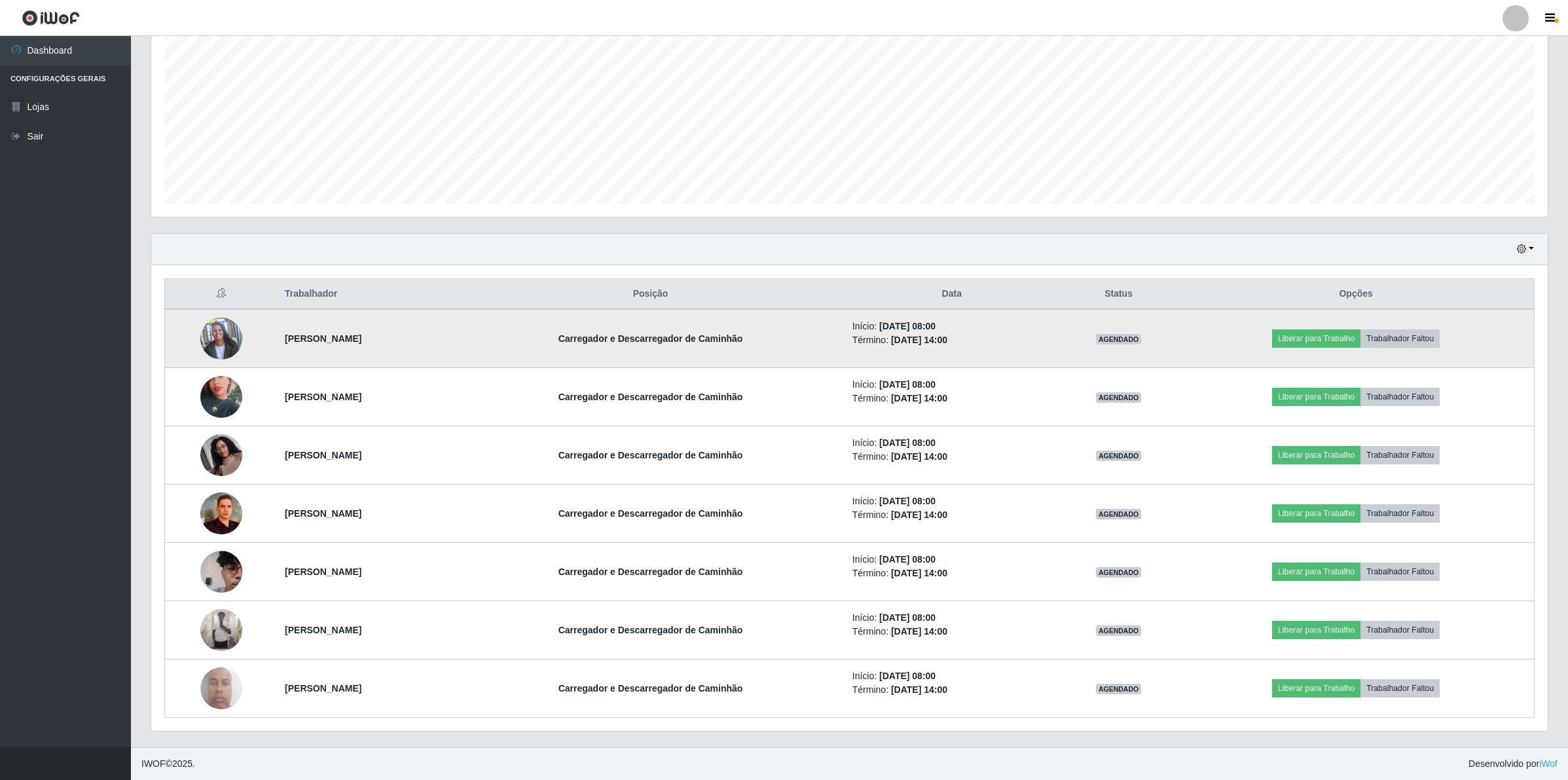
click at [202, 330] on img at bounding box center [220, 338] width 42 height 74
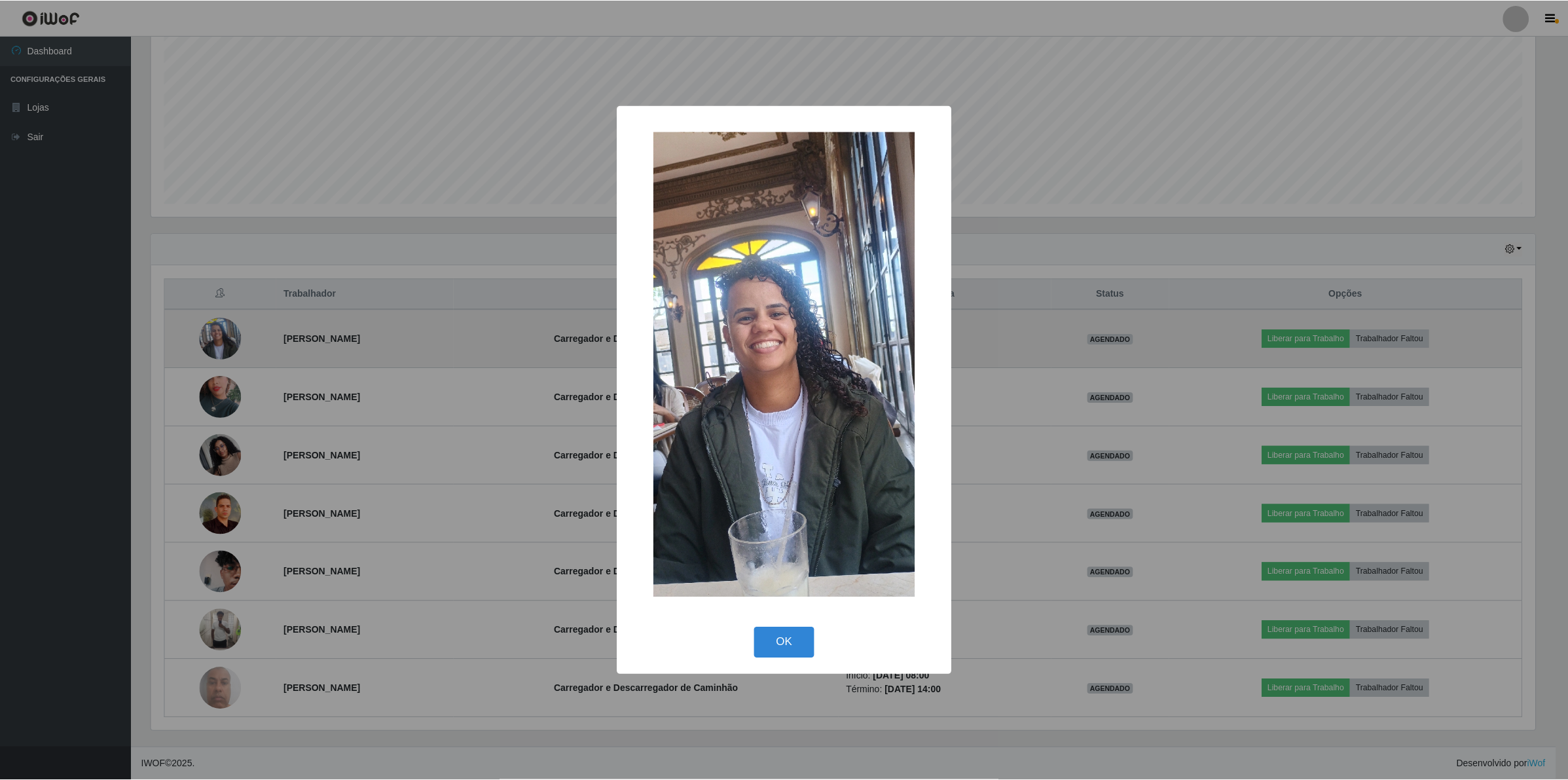
scroll to position [272, 1386]
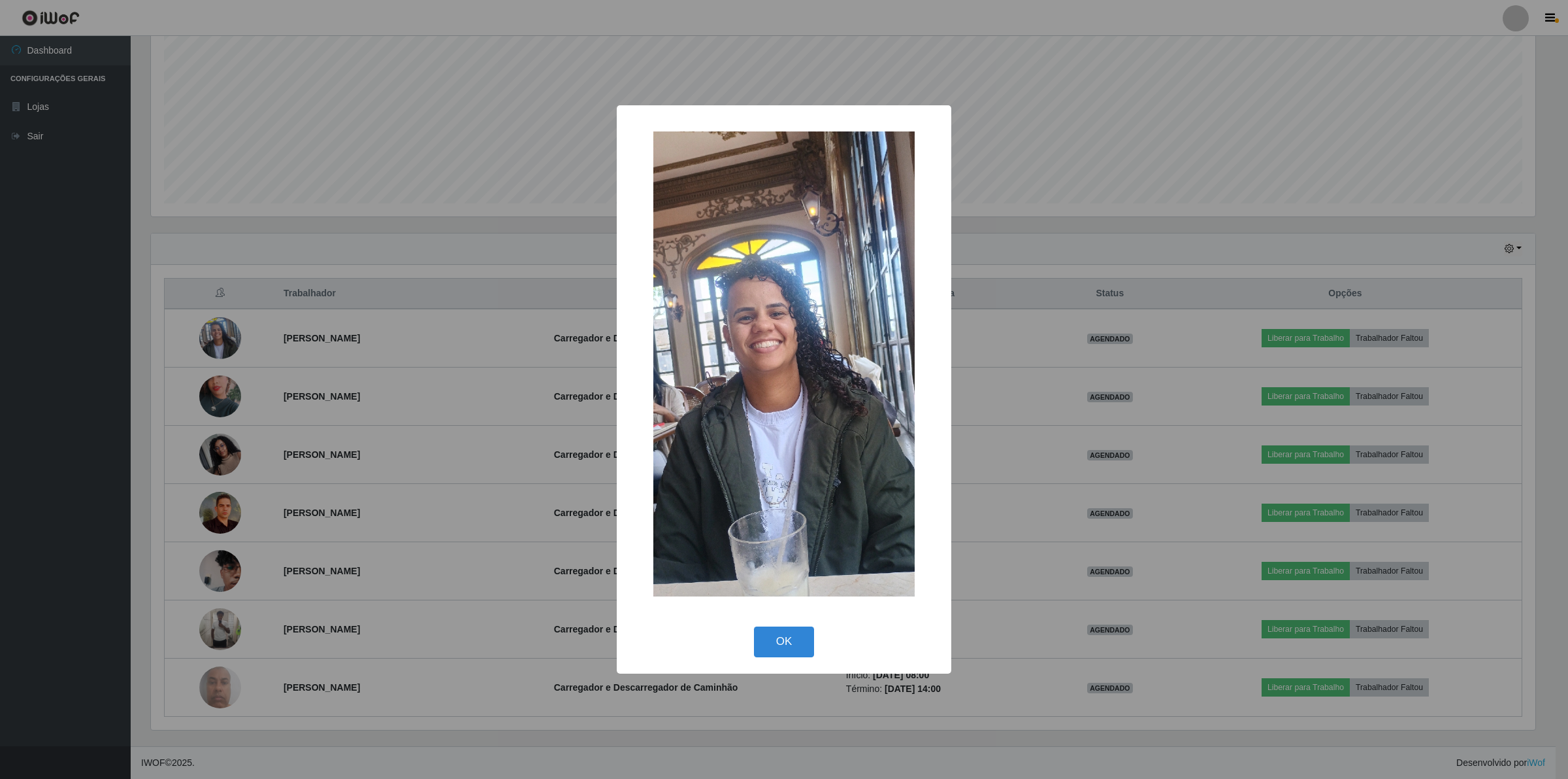
click at [216, 393] on div "× OK Cancel" at bounding box center [784, 390] width 1568 height 779
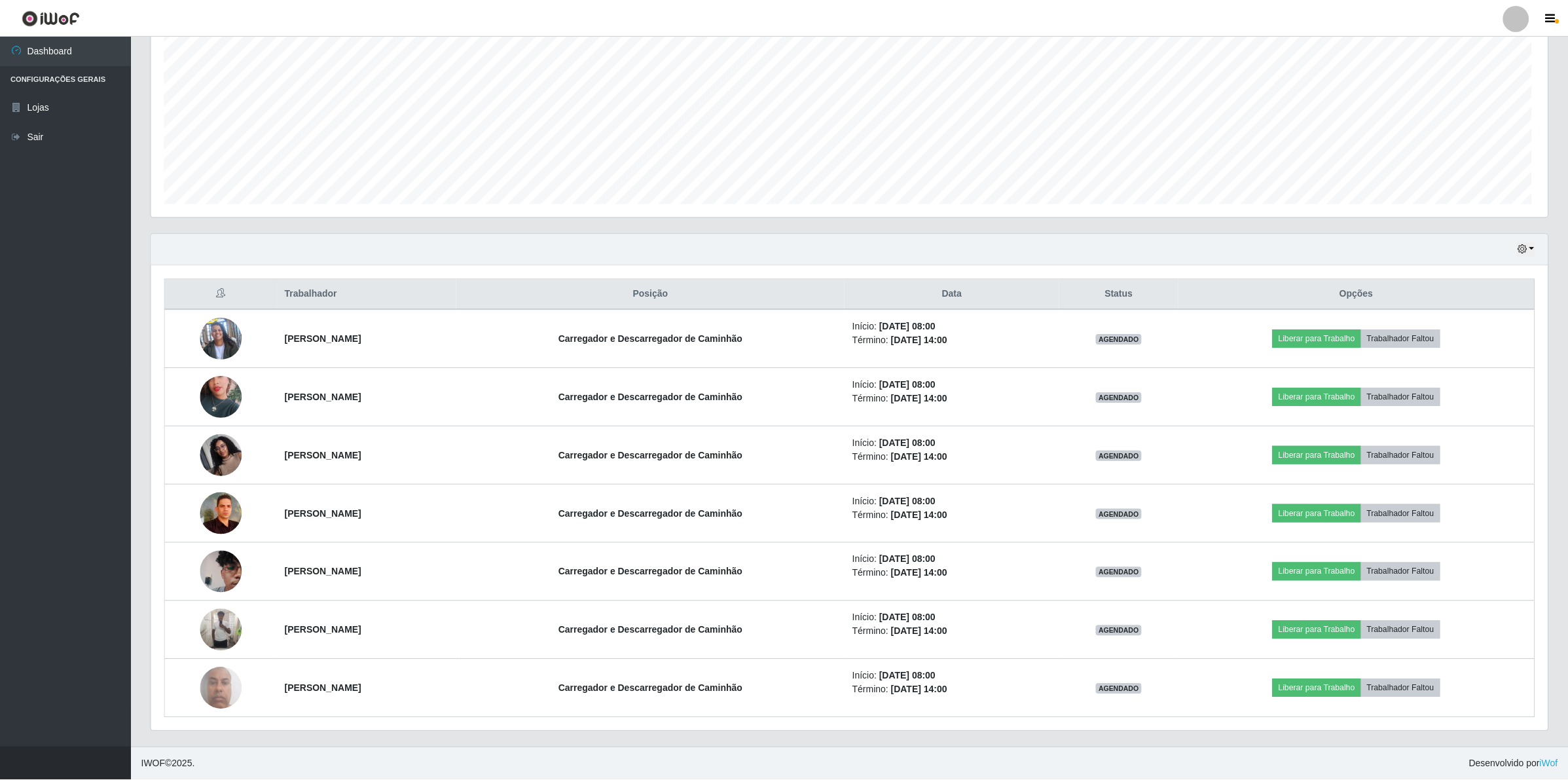
scroll to position [0, 0]
click at [216, 394] on img at bounding box center [220, 396] width 42 height 74
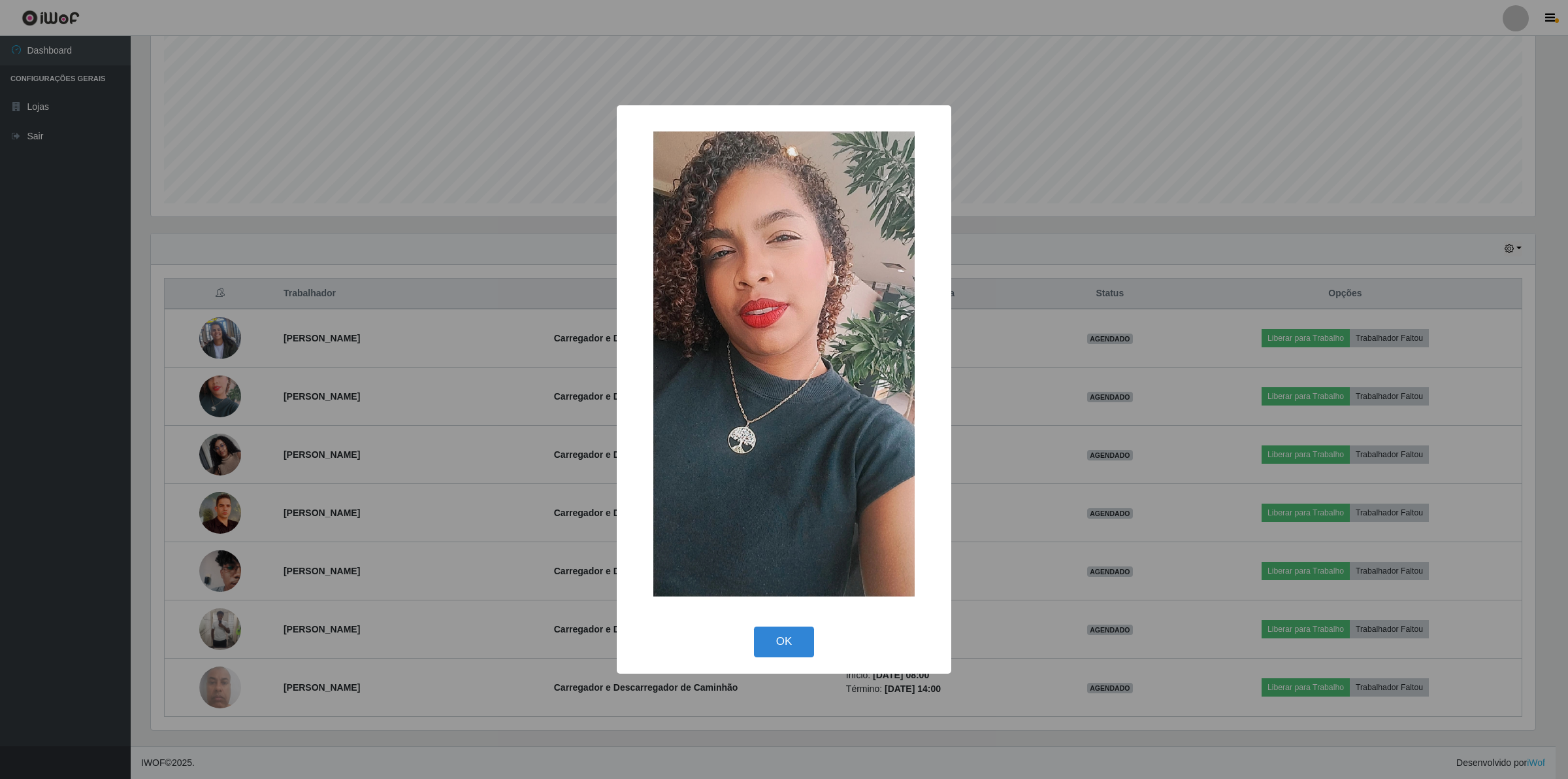
click at [216, 440] on div "× OK Cancel" at bounding box center [784, 390] width 1568 height 779
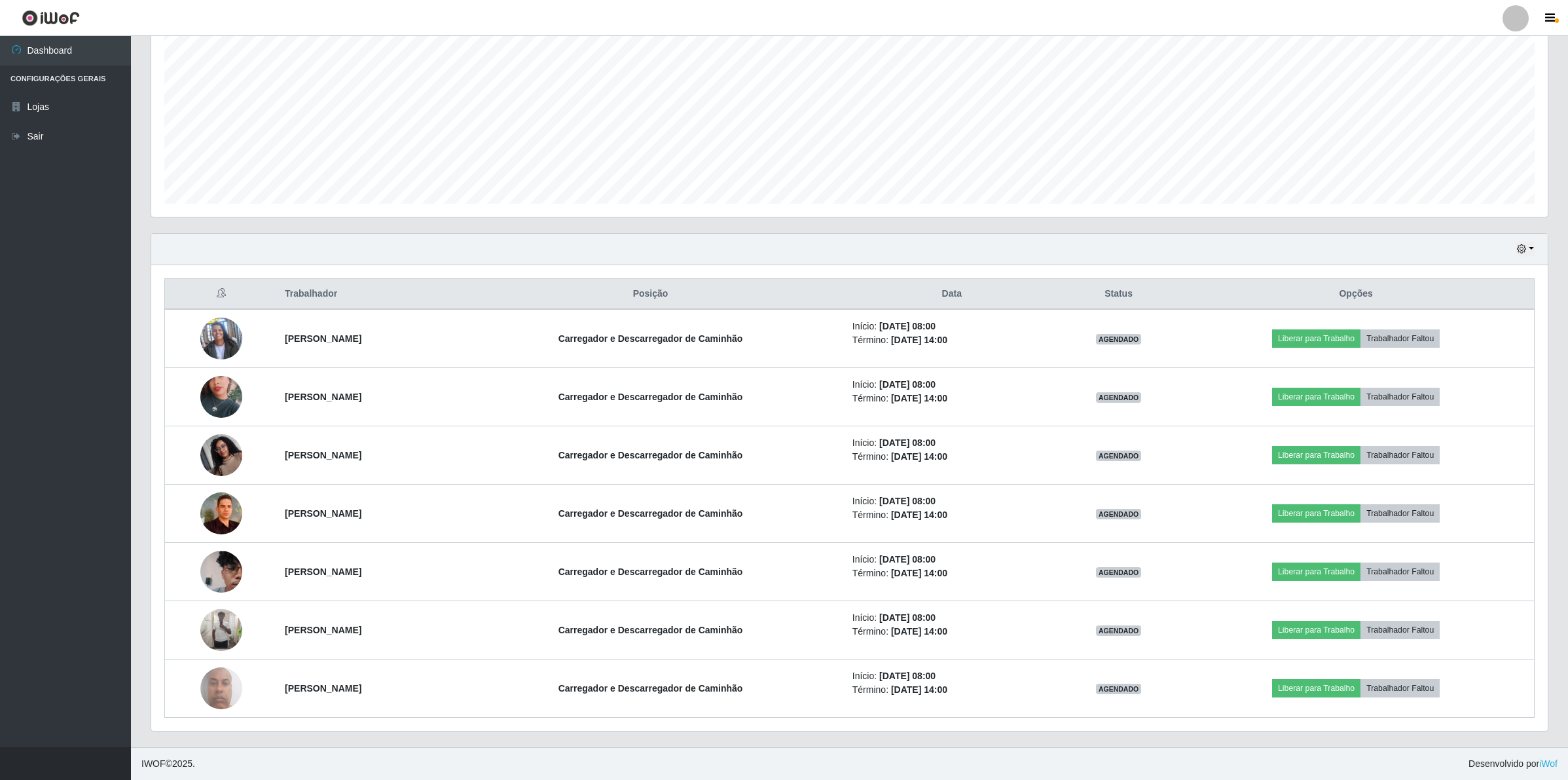
click at [216, 440] on img at bounding box center [220, 455] width 42 height 56
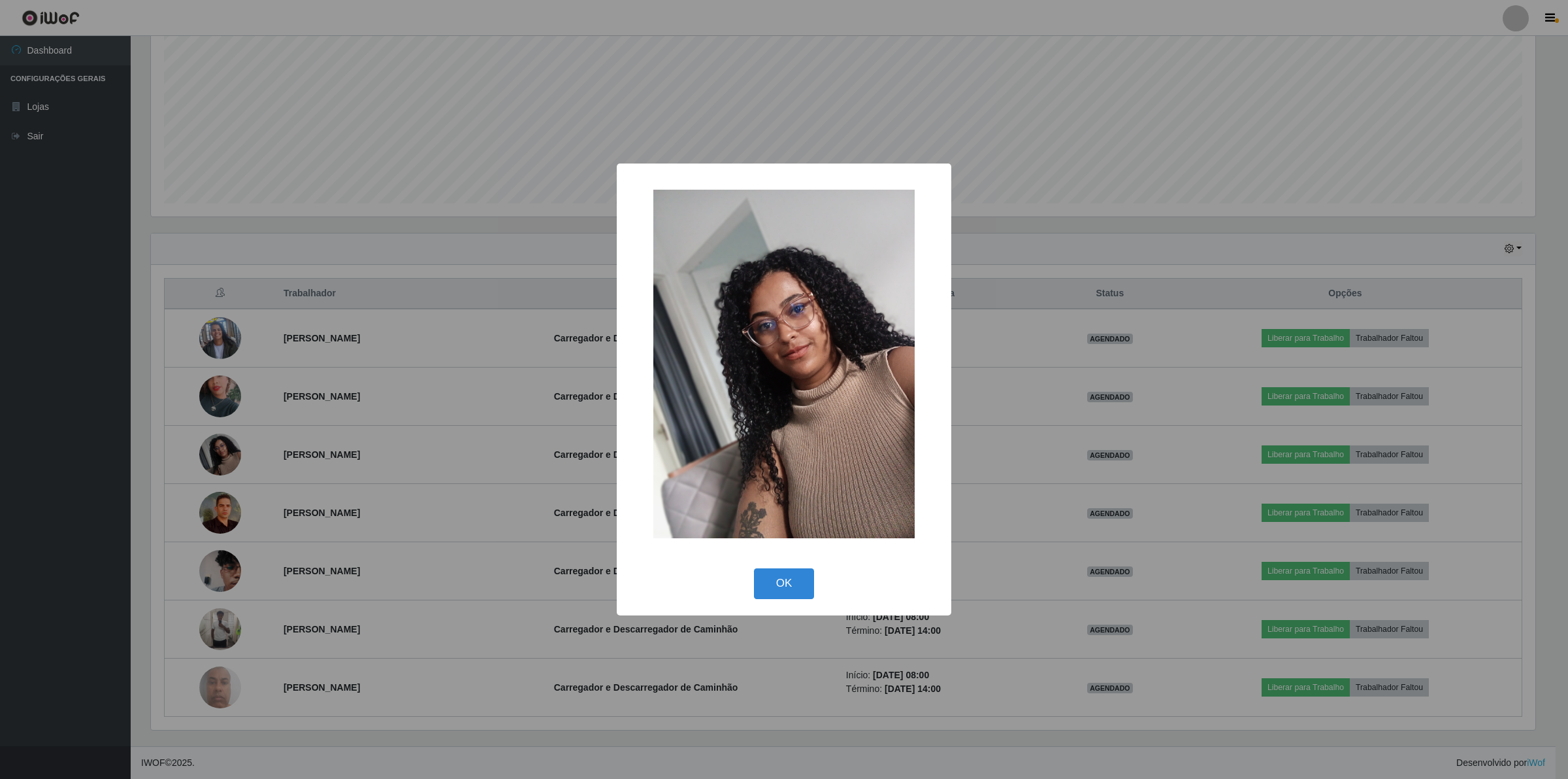
click at [216, 511] on div "× OK Cancel" at bounding box center [784, 390] width 1568 height 779
